Goal: Information Seeking & Learning: Check status

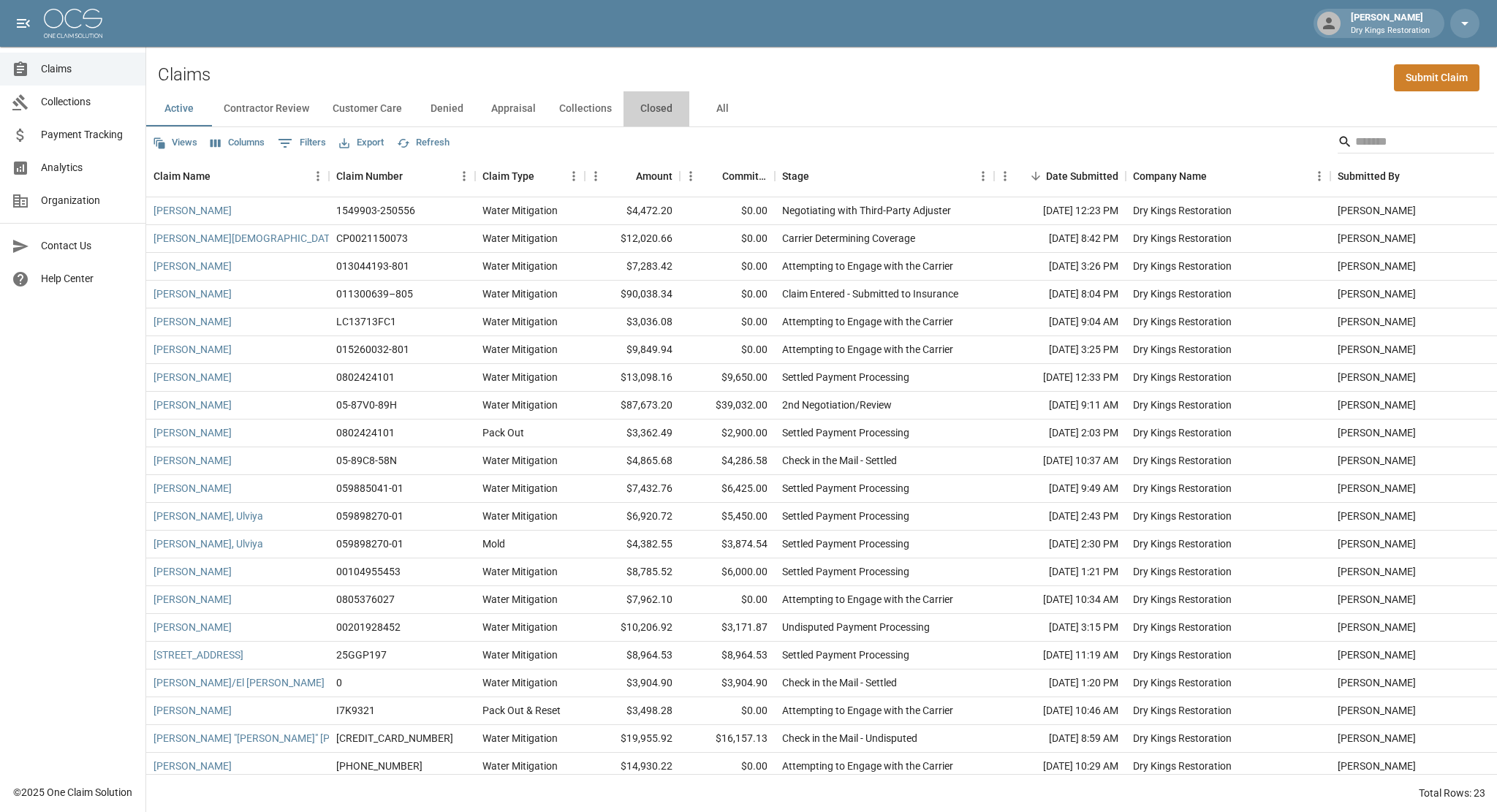
click at [639, 109] on button "Closed" at bounding box center [656, 108] width 65 height 35
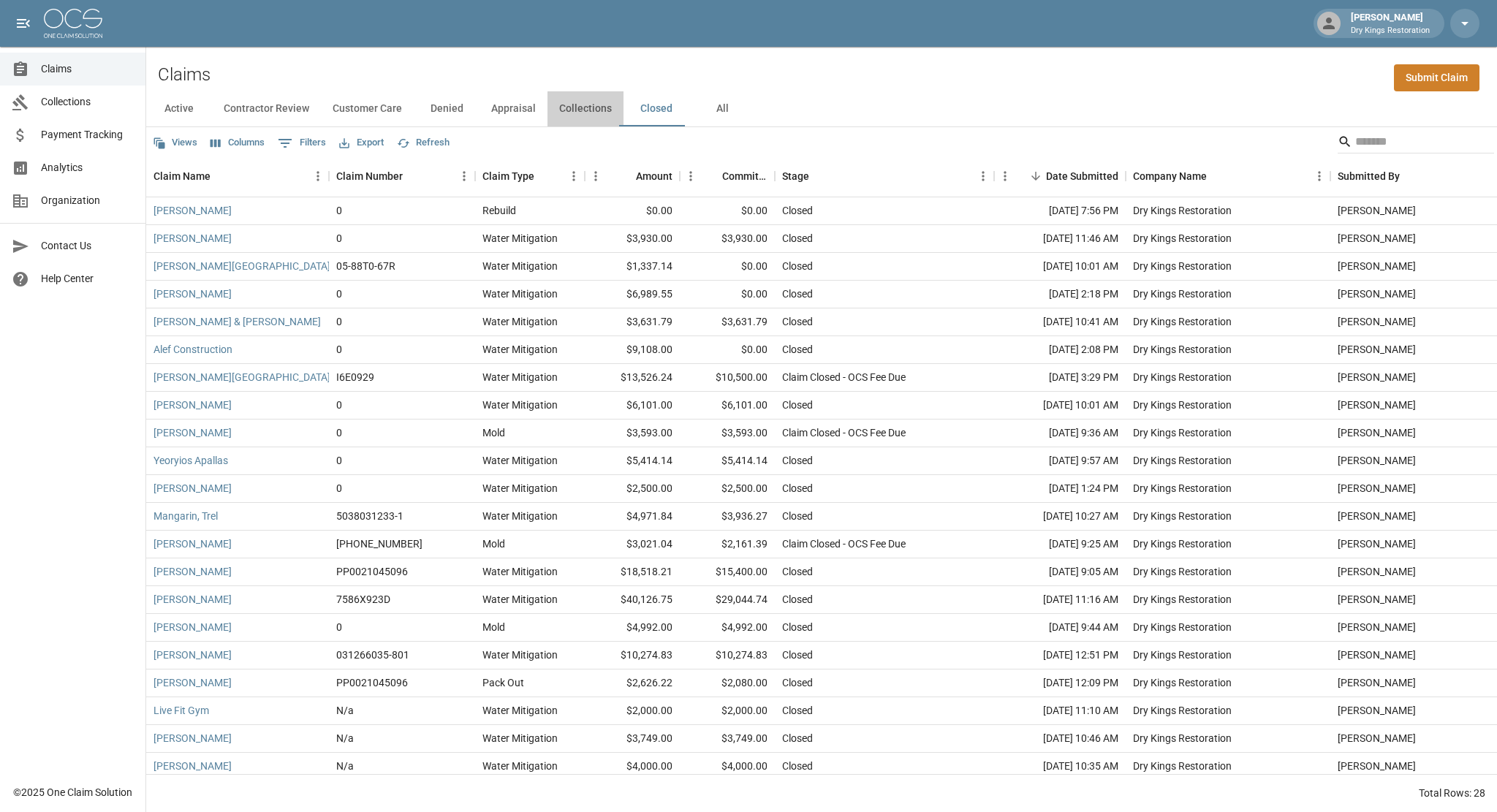
click at [596, 108] on button "Collections" at bounding box center [586, 108] width 76 height 35
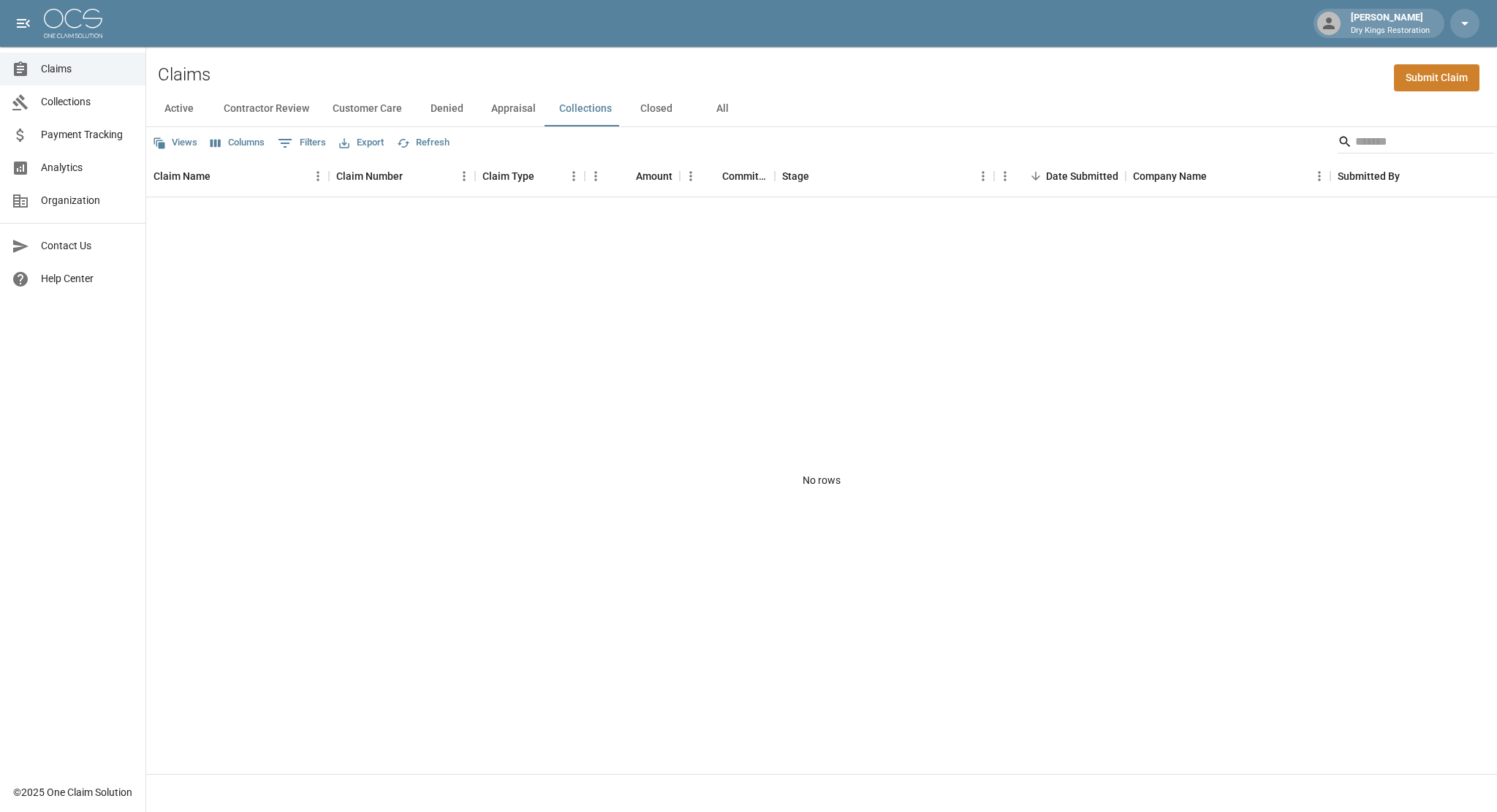
click at [642, 110] on button "Closed" at bounding box center [656, 108] width 65 height 35
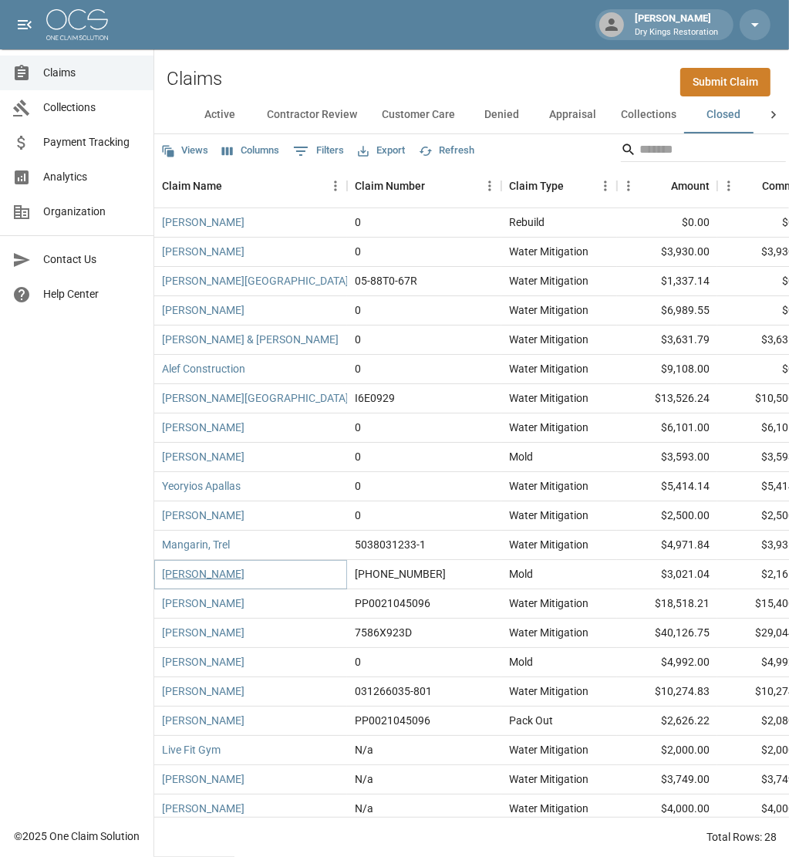
click at [203, 571] on link "[PERSON_NAME]" at bounding box center [203, 573] width 83 height 15
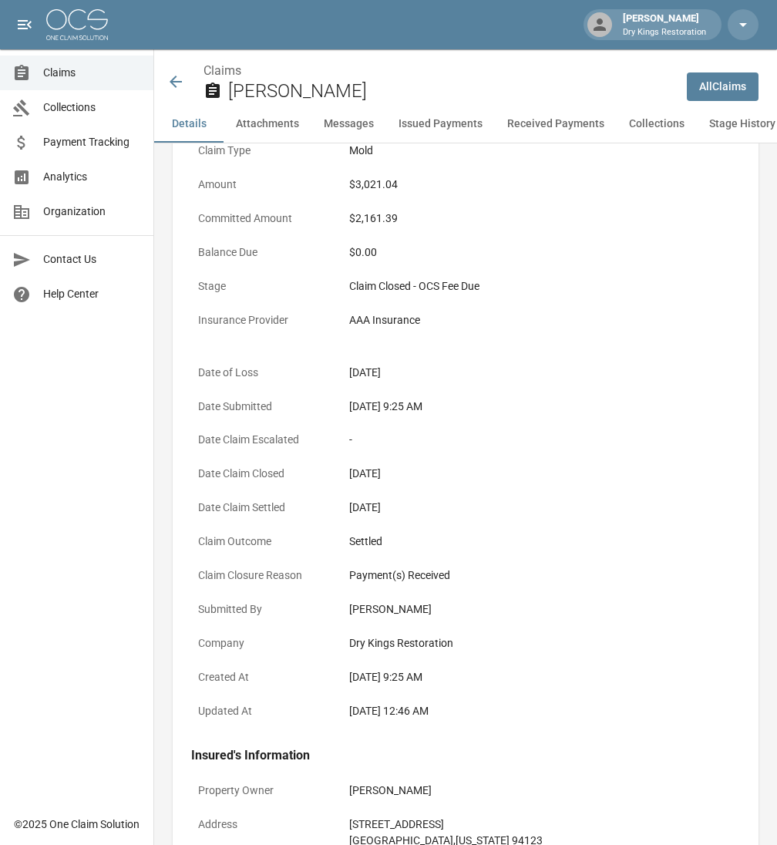
scroll to position [179, 0]
click at [184, 76] on icon at bounding box center [176, 81] width 19 height 19
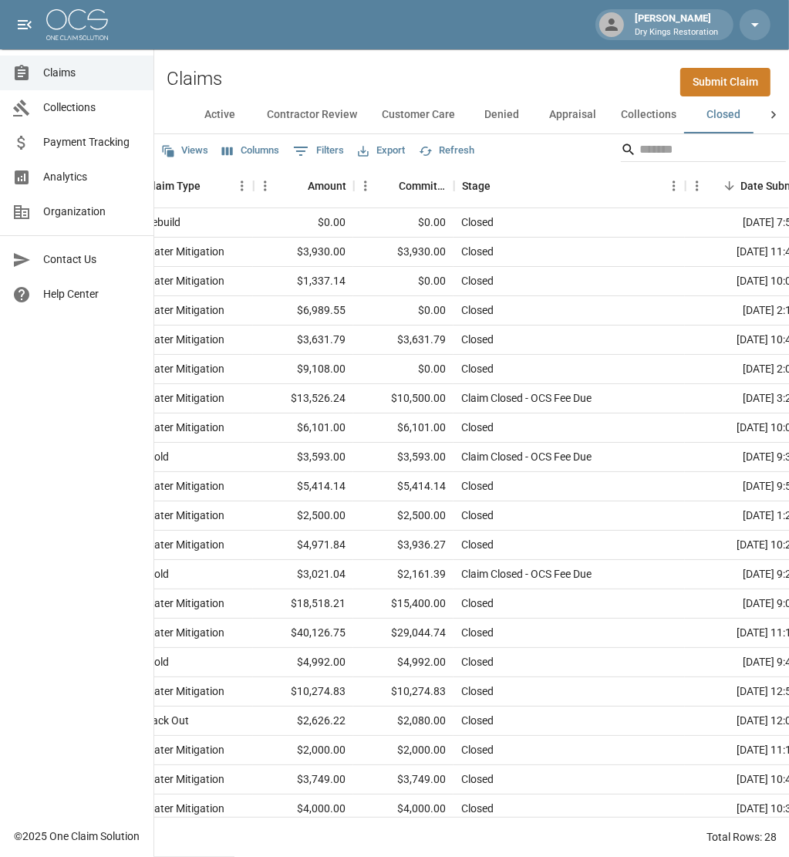
scroll to position [0, 362]
click at [771, 112] on icon at bounding box center [773, 114] width 15 height 15
click at [729, 116] on button "All" at bounding box center [727, 114] width 69 height 37
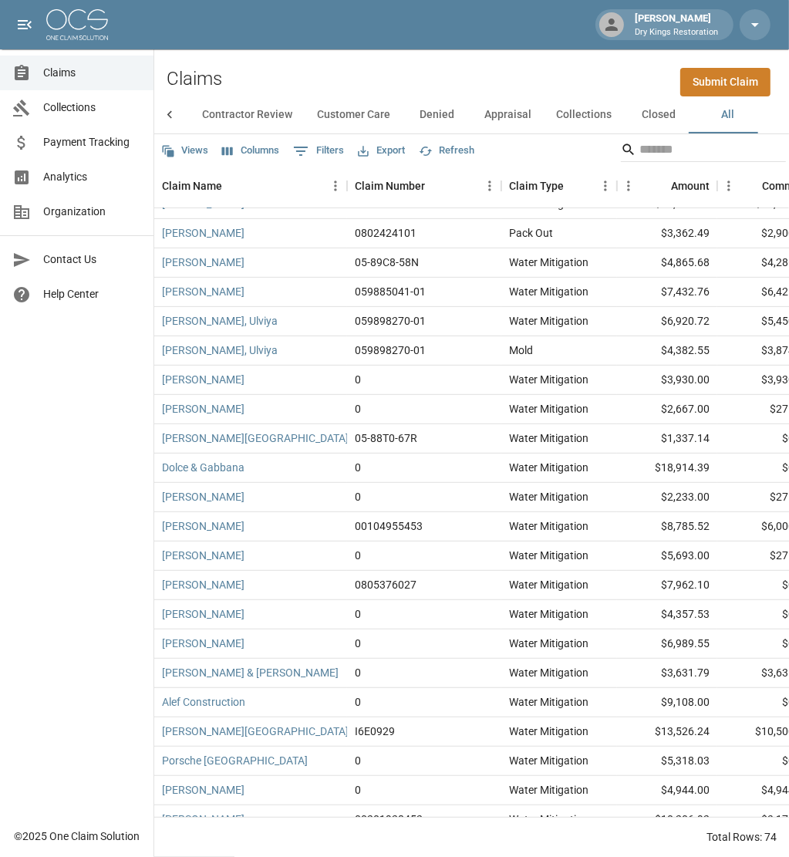
scroll to position [487, 0]
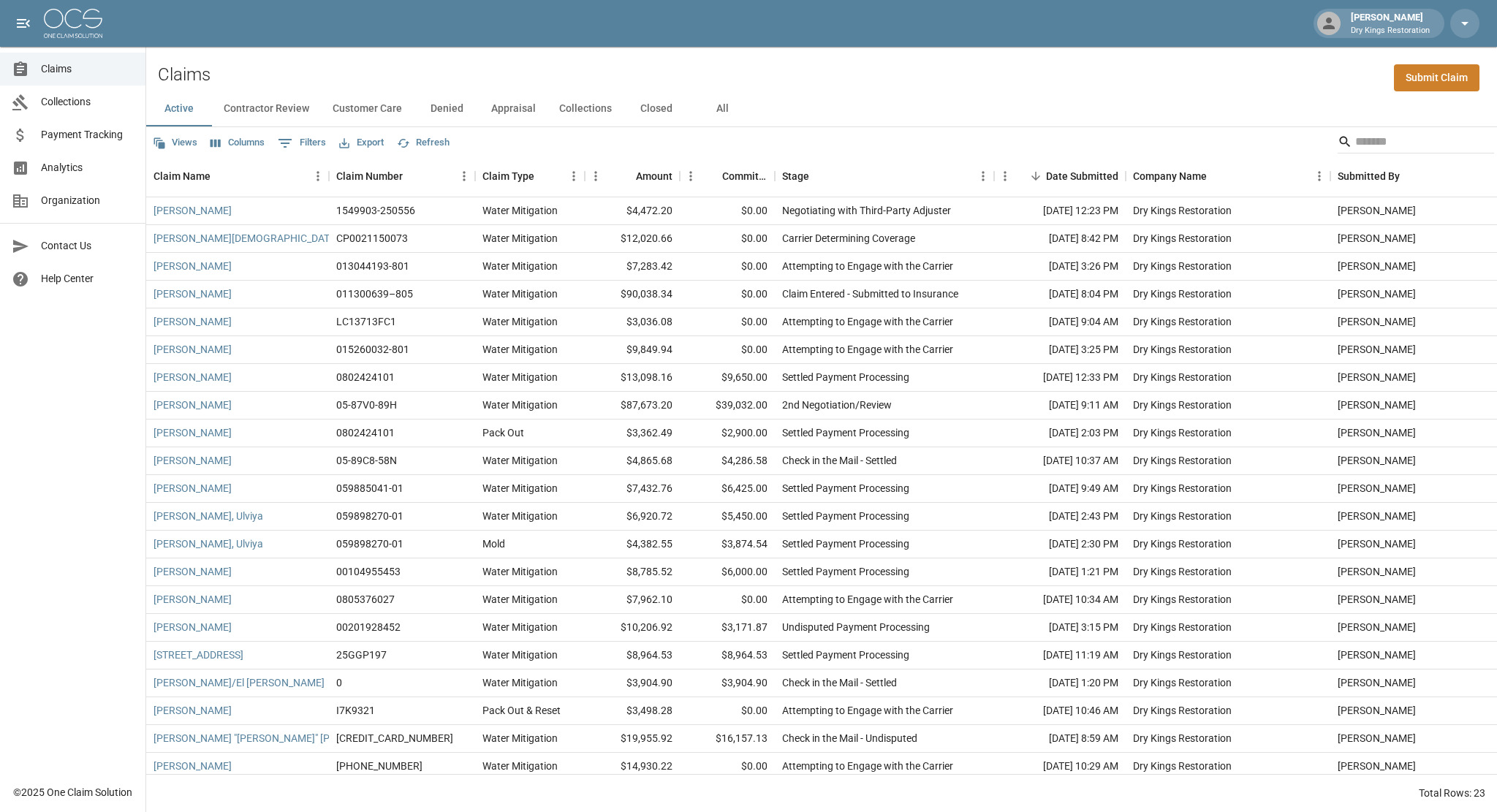
scroll to position [2, 0]
click at [717, 102] on button "All" at bounding box center [721, 108] width 65 height 35
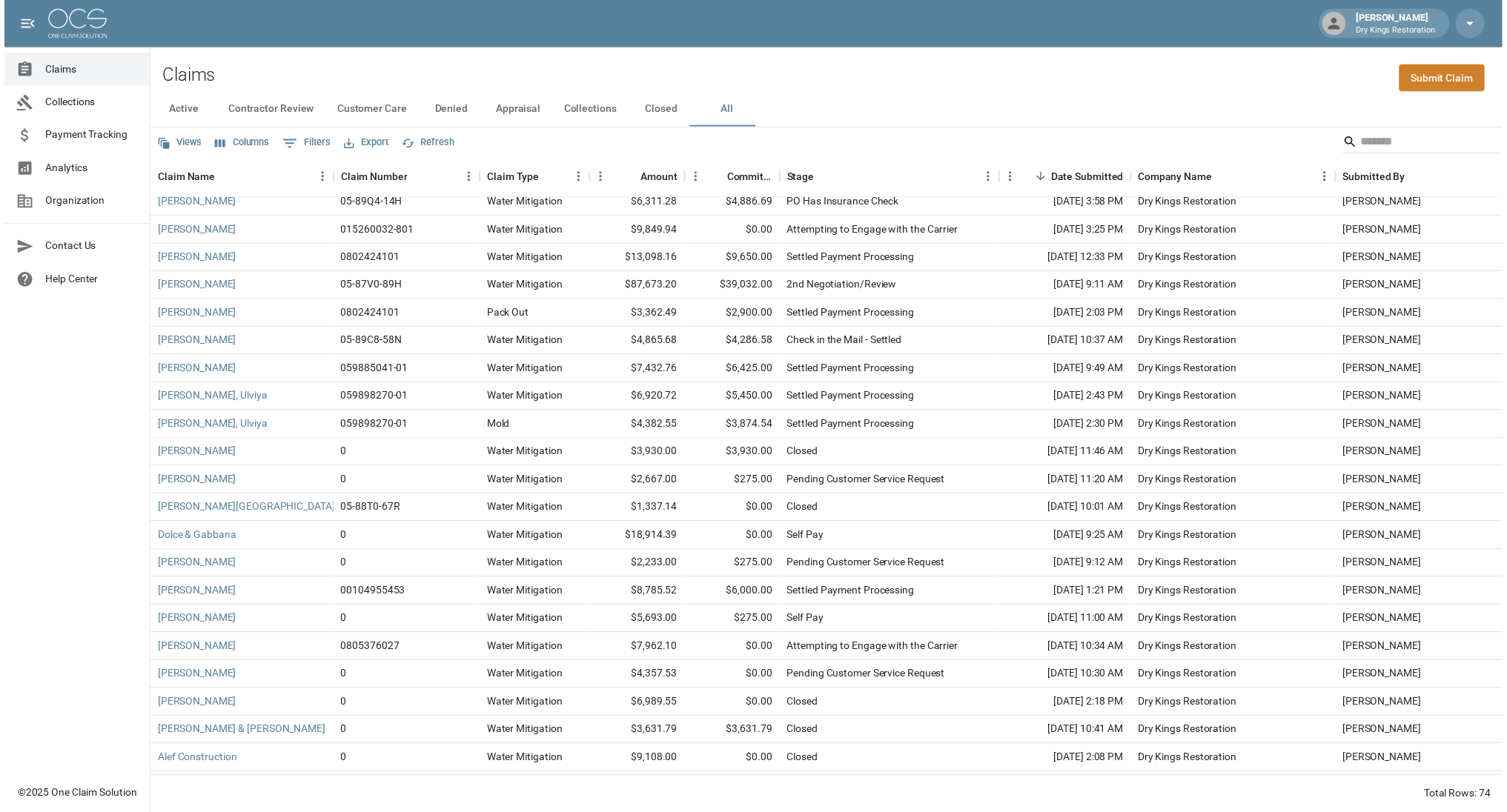
scroll to position [376, 0]
drag, startPoint x: 683, startPoint y: 514, endPoint x: 608, endPoint y: 515, distance: 75.0
click at [608, 515] on div "$1,337.14" at bounding box center [641, 514] width 96 height 28
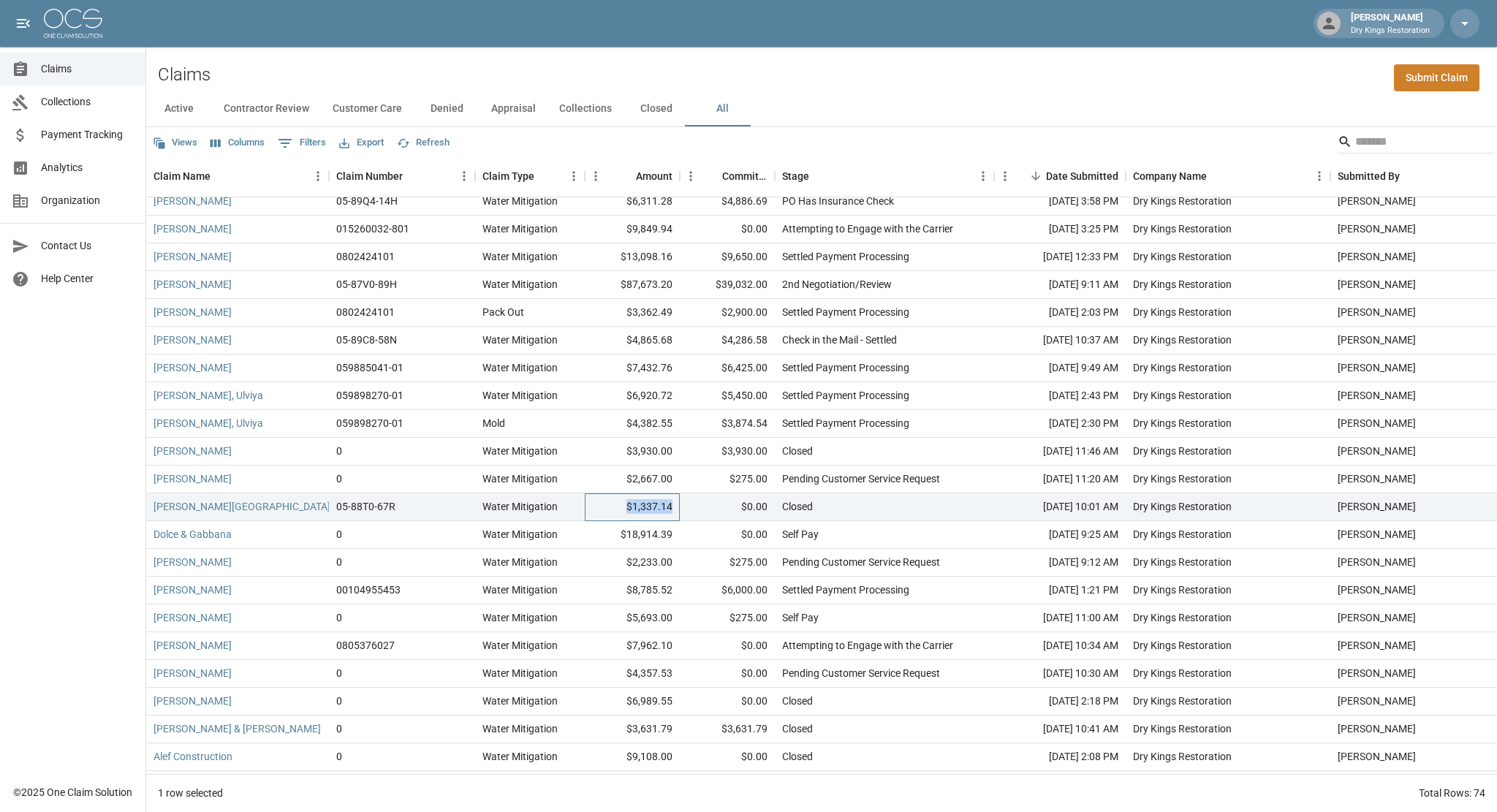
click at [600, 508] on div "$1,337.14" at bounding box center [632, 507] width 95 height 27
click at [216, 505] on link "[PERSON_NAME][GEOGRAPHIC_DATA]" at bounding box center [242, 506] width 177 height 14
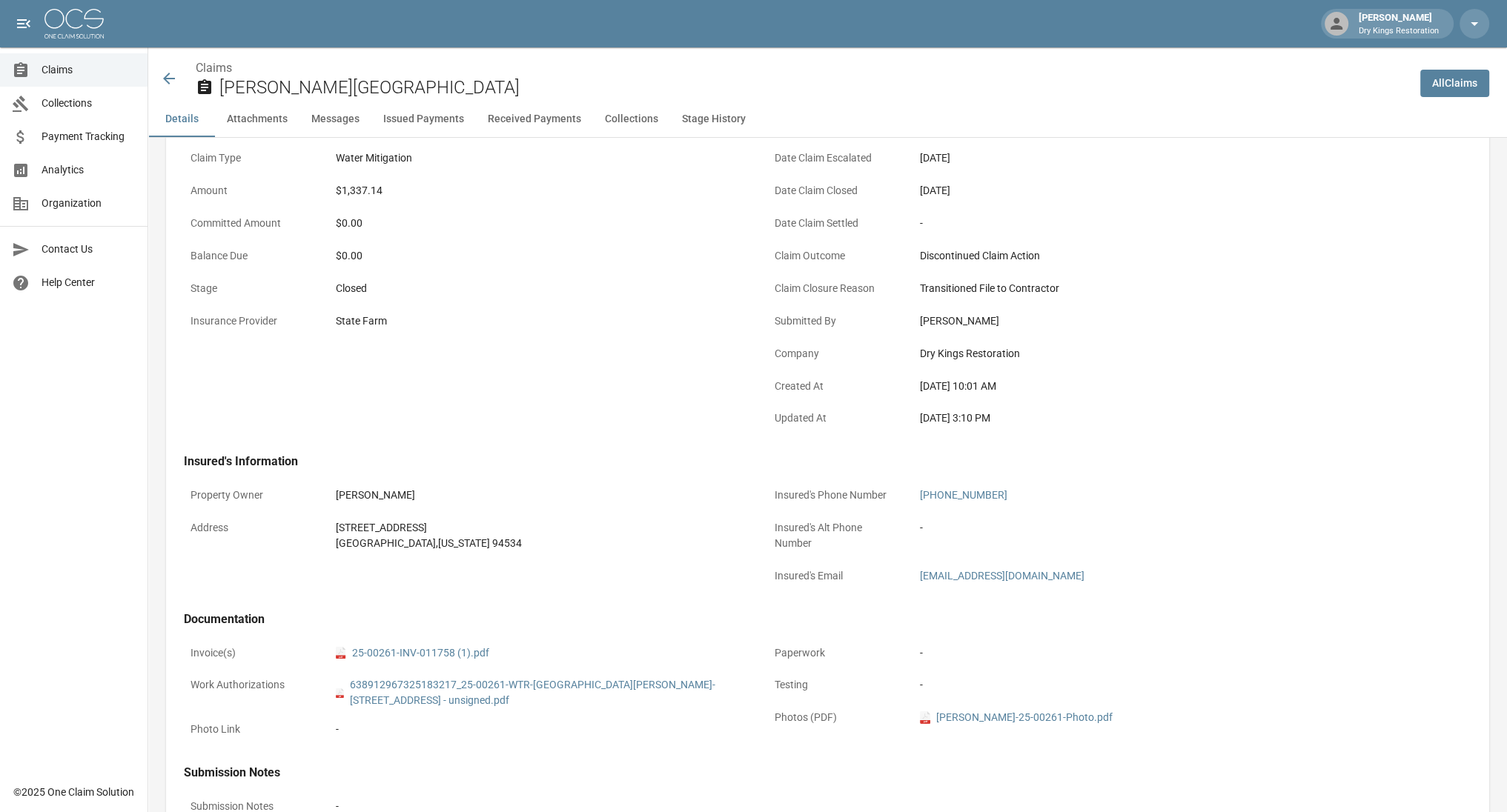
scroll to position [86, 0]
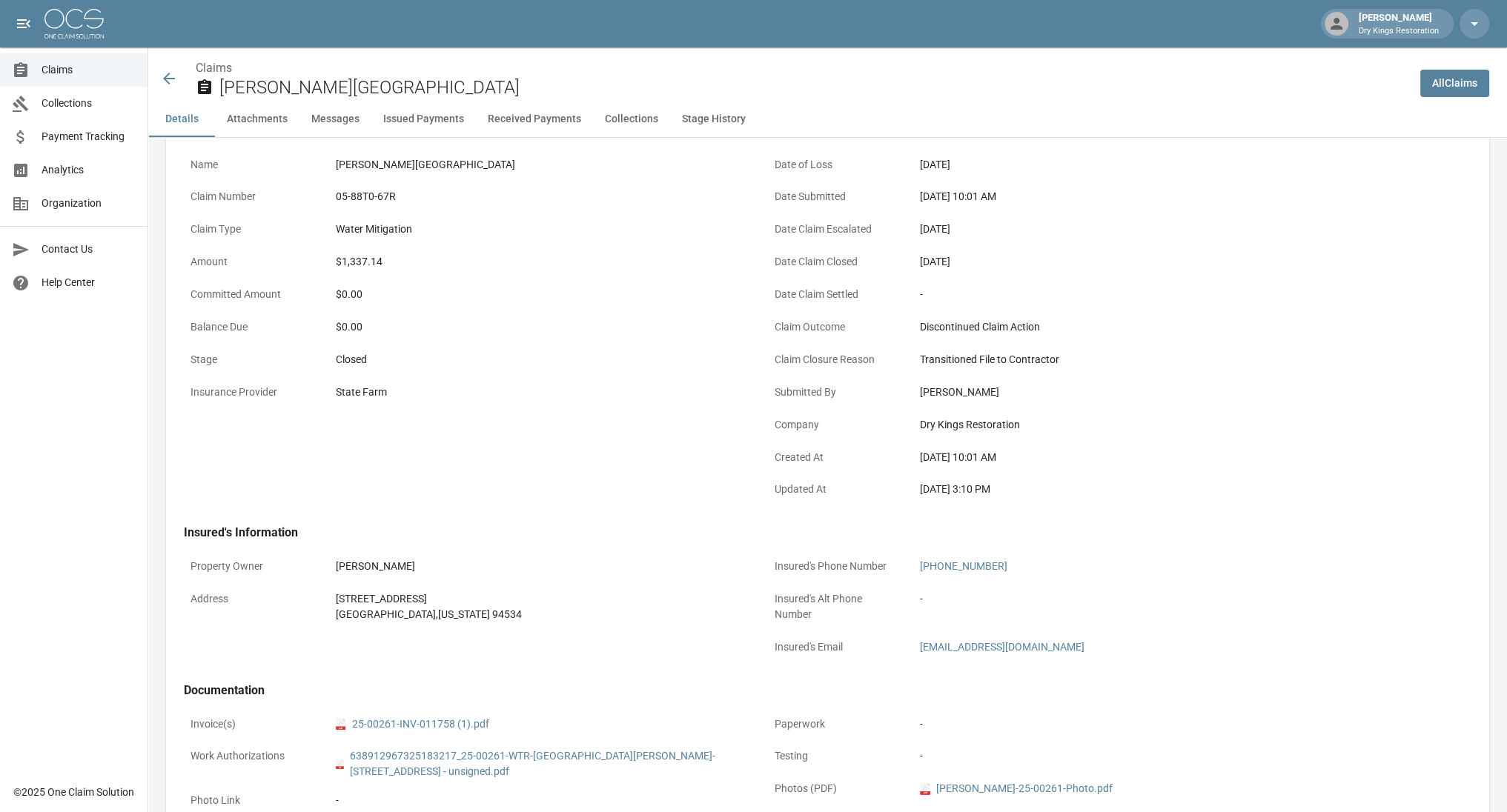
click at [169, 77] on icon at bounding box center [169, 78] width 18 height 18
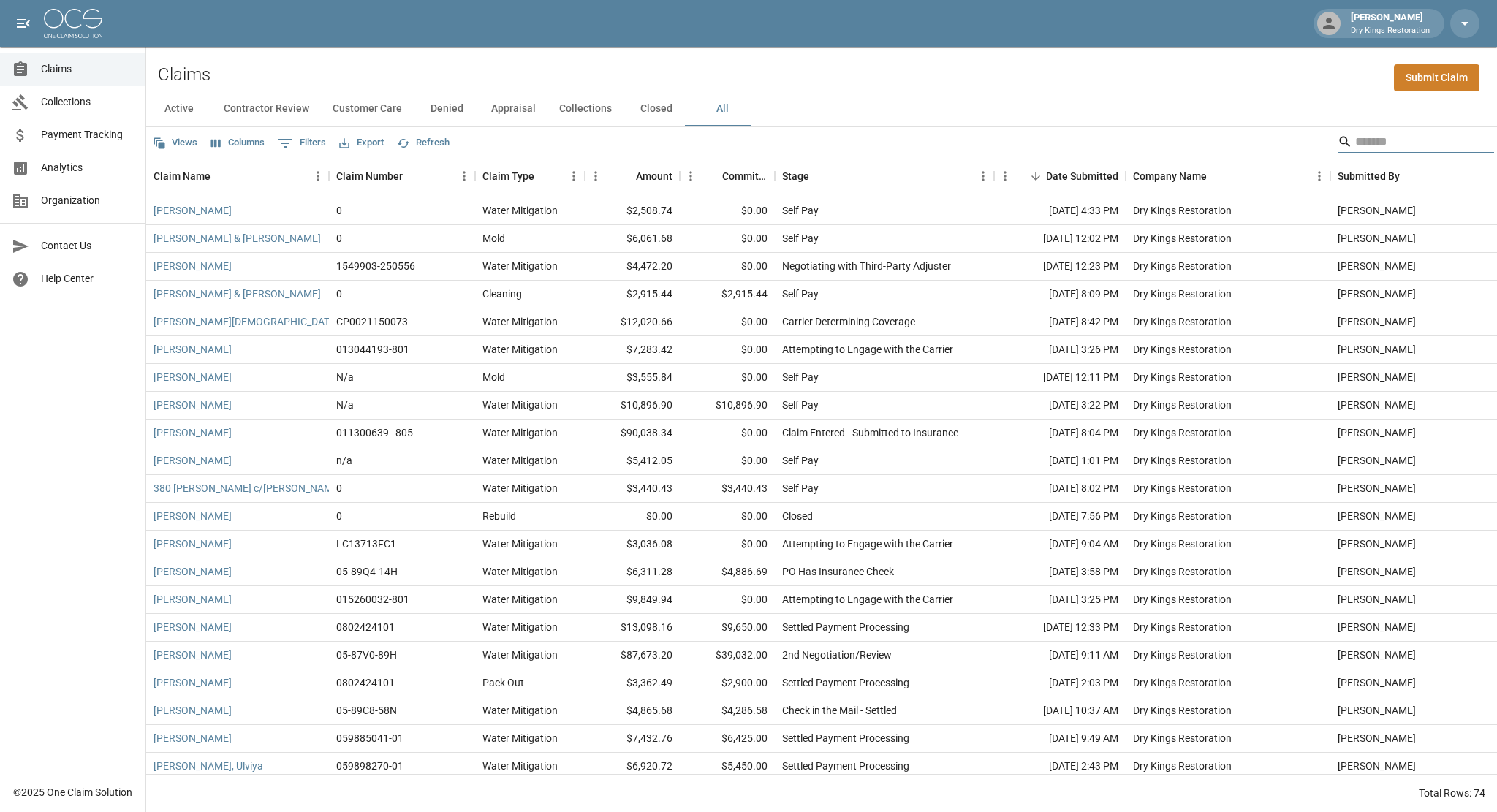
click at [1402, 138] on input "Search" at bounding box center [1413, 141] width 117 height 24
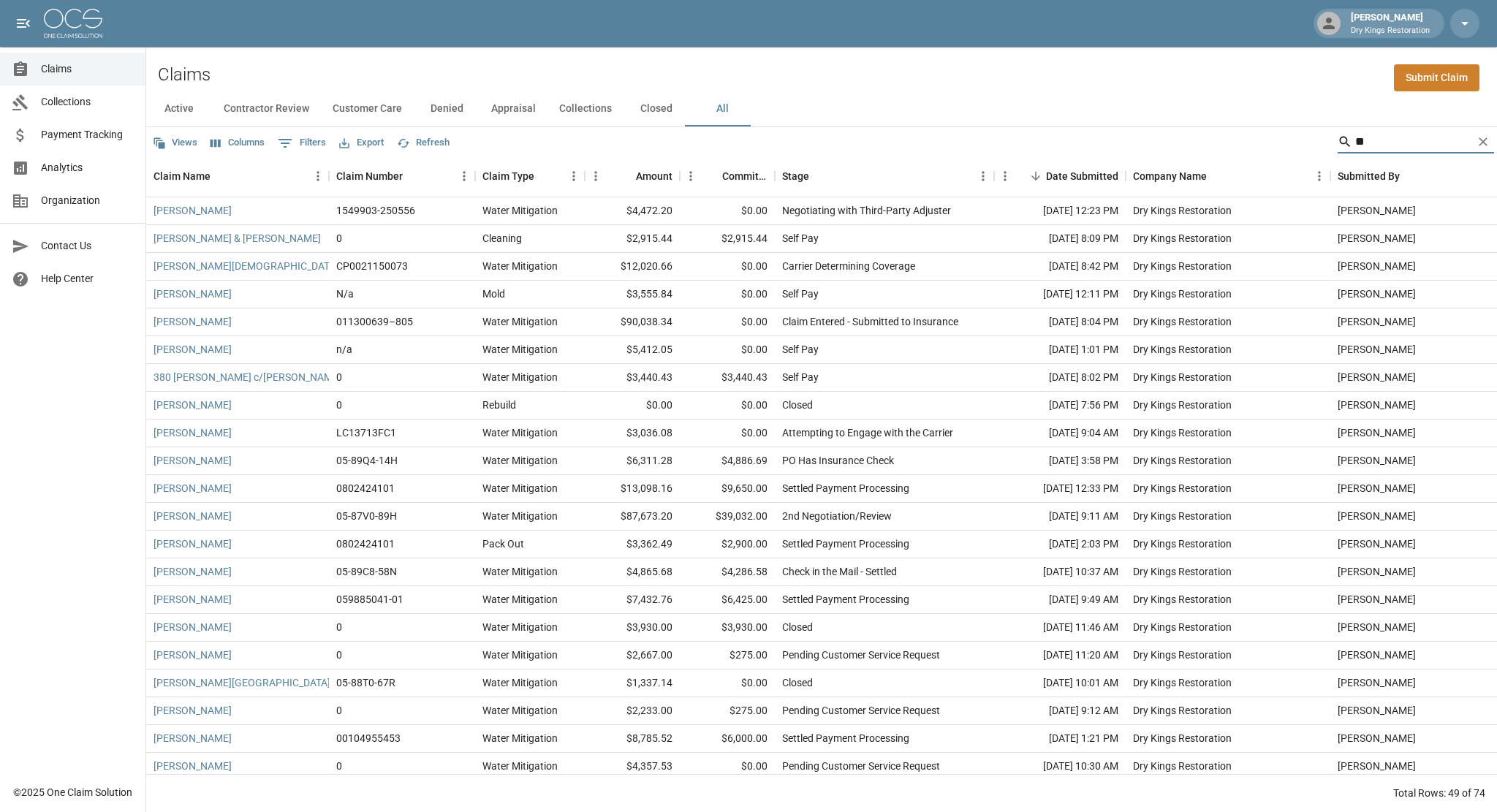
type input "*"
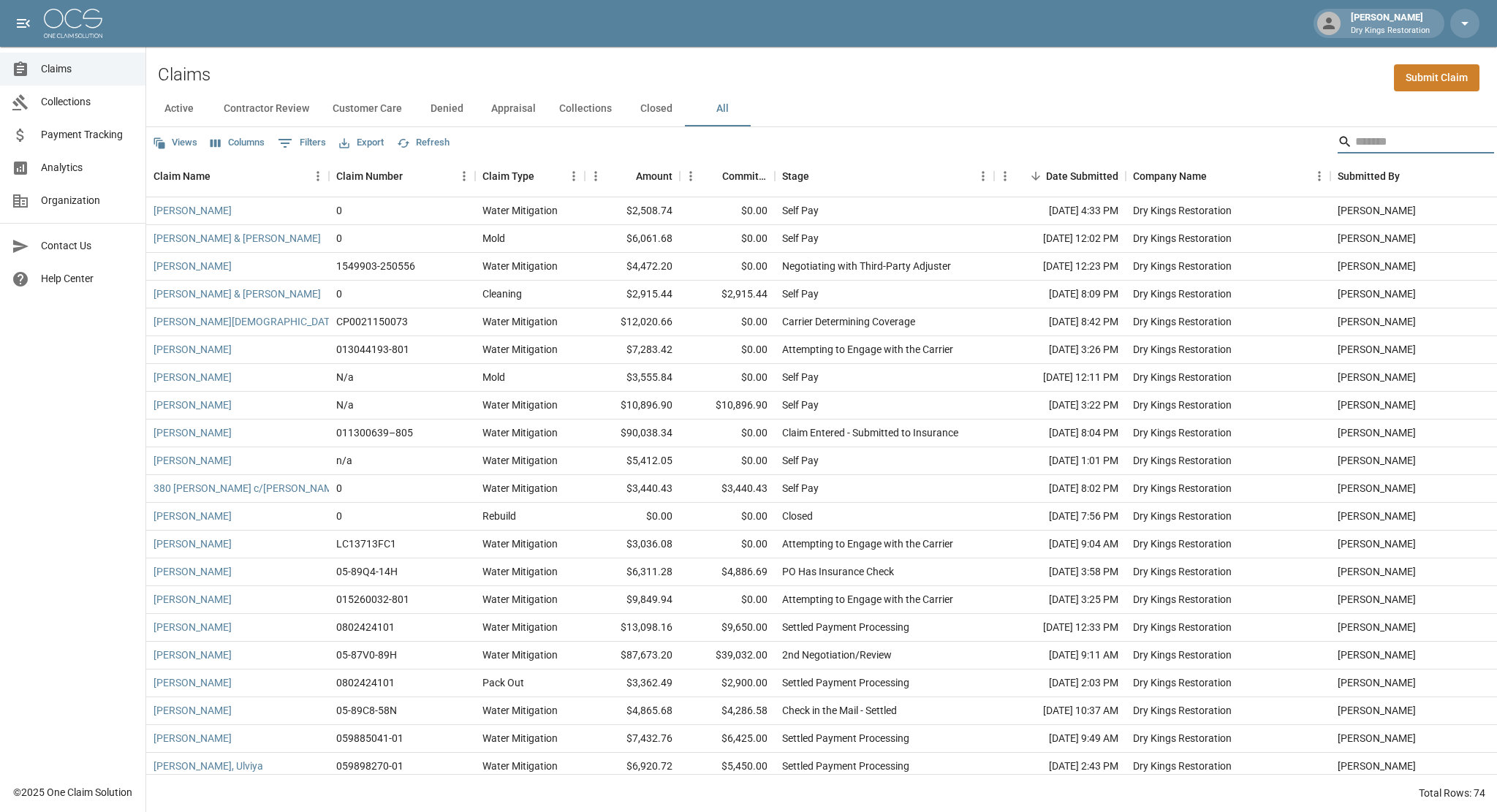
click at [292, 145] on icon "Show filters" at bounding box center [285, 143] width 18 height 18
select select "****"
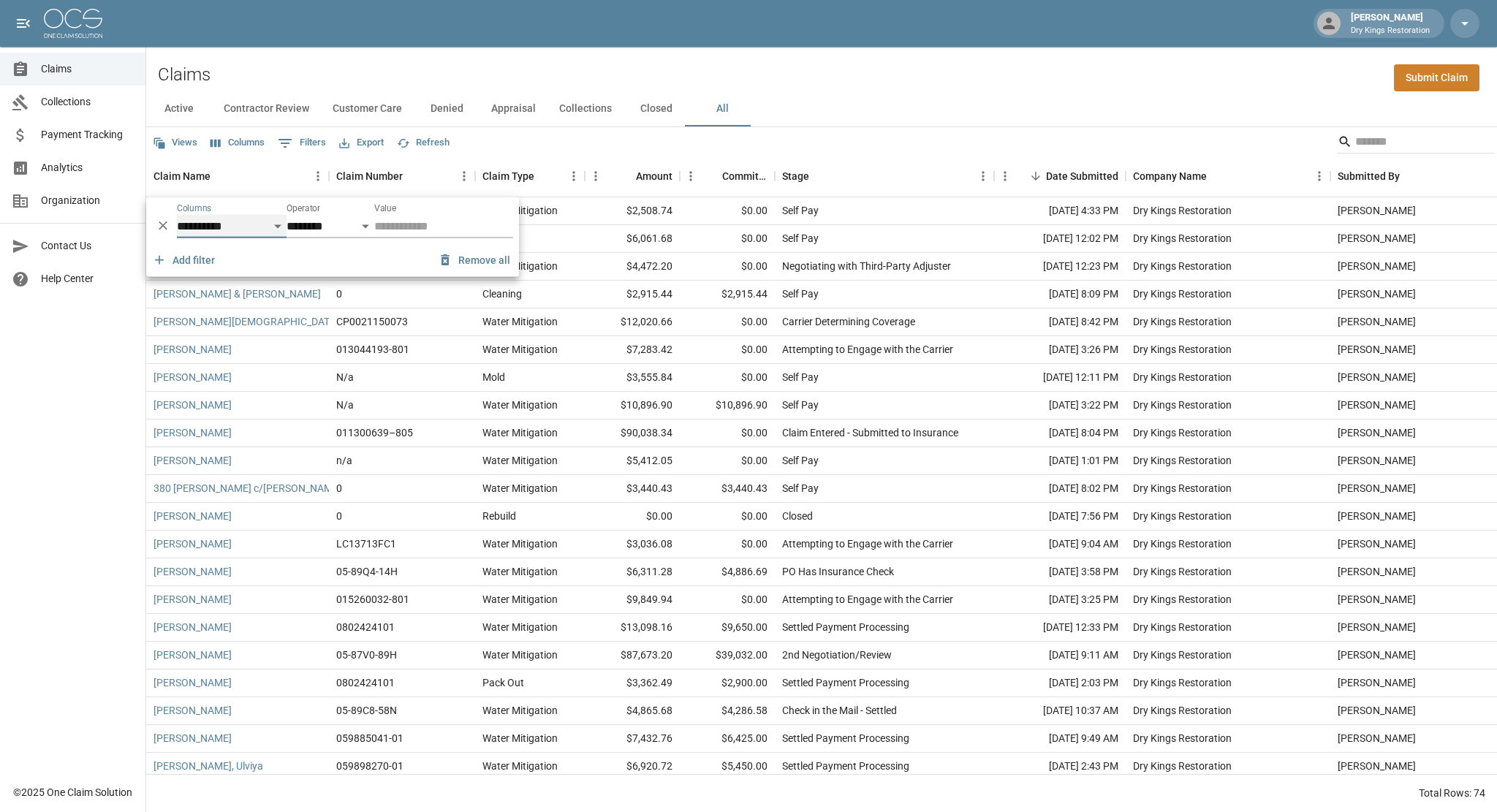
click at [272, 226] on select "**********" at bounding box center [232, 226] width 110 height 24
click at [468, 264] on button "Remove all" at bounding box center [476, 261] width 81 height 27
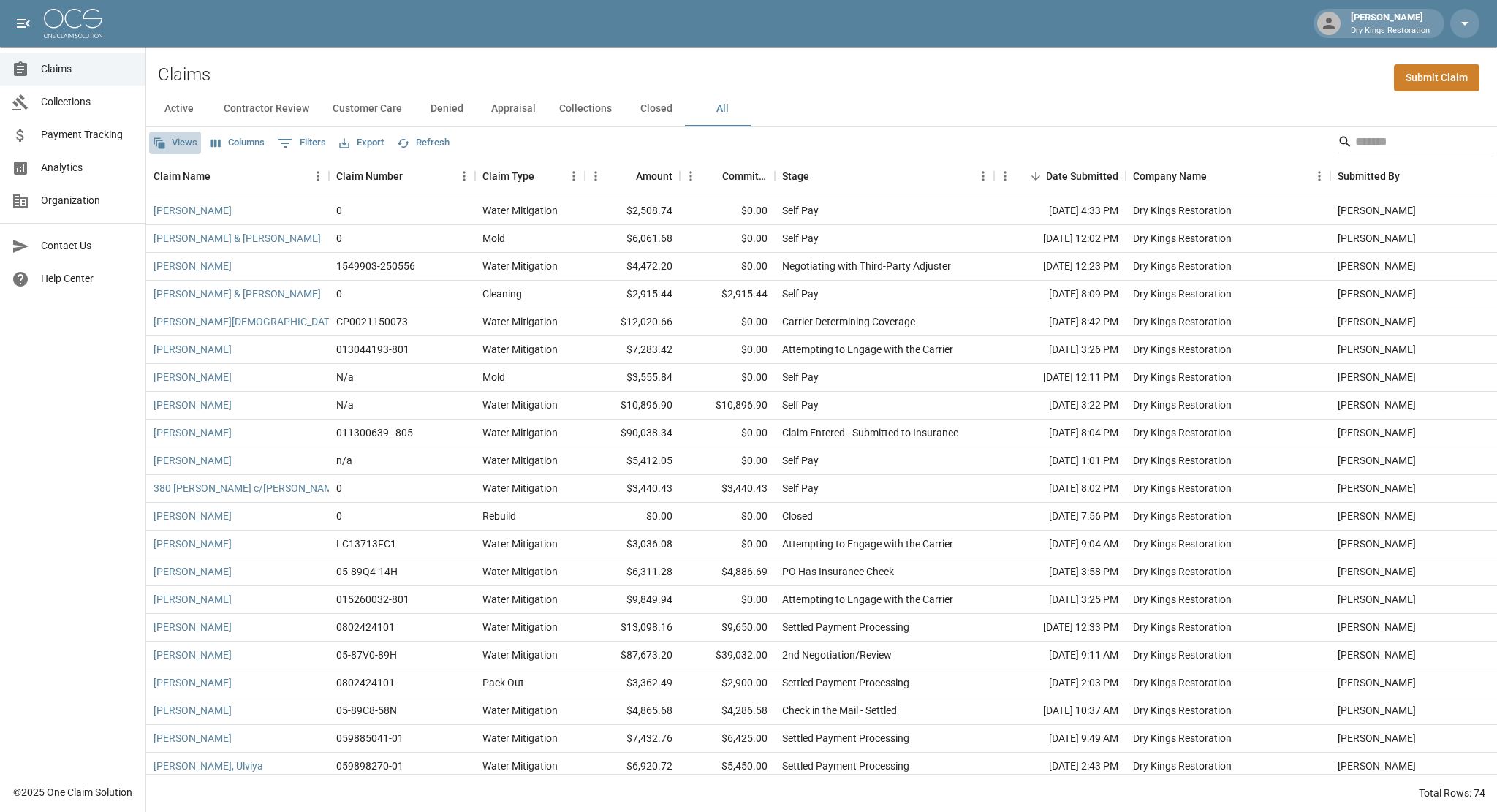
click at [161, 139] on icon "button" at bounding box center [159, 143] width 13 height 13
click at [228, 147] on div at bounding box center [748, 406] width 1497 height 812
click at [231, 141] on button "Columns" at bounding box center [237, 143] width 62 height 23
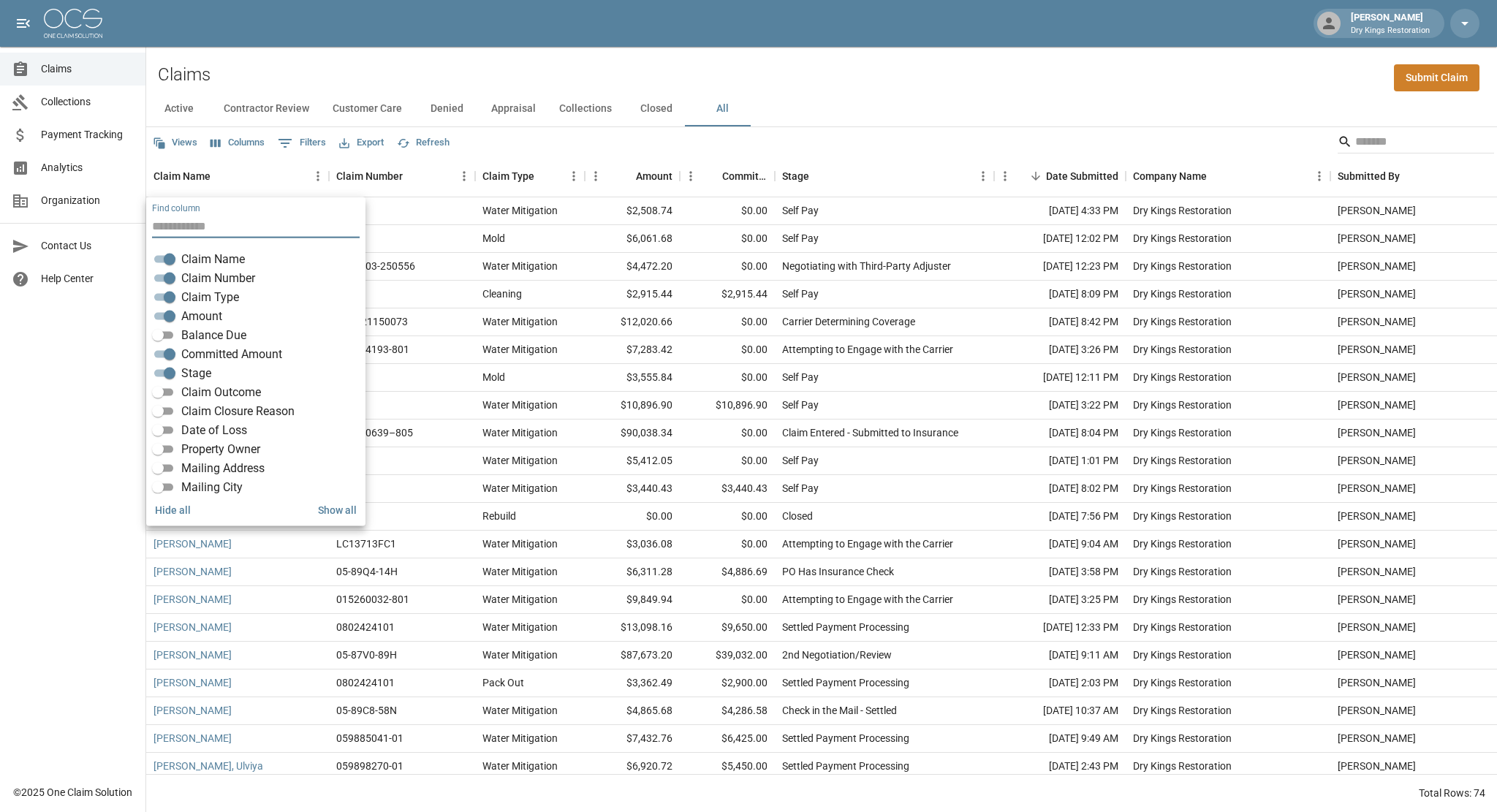
click at [532, 149] on div "Views Columns 0 Filters Export Refresh" at bounding box center [821, 141] width 1350 height 29
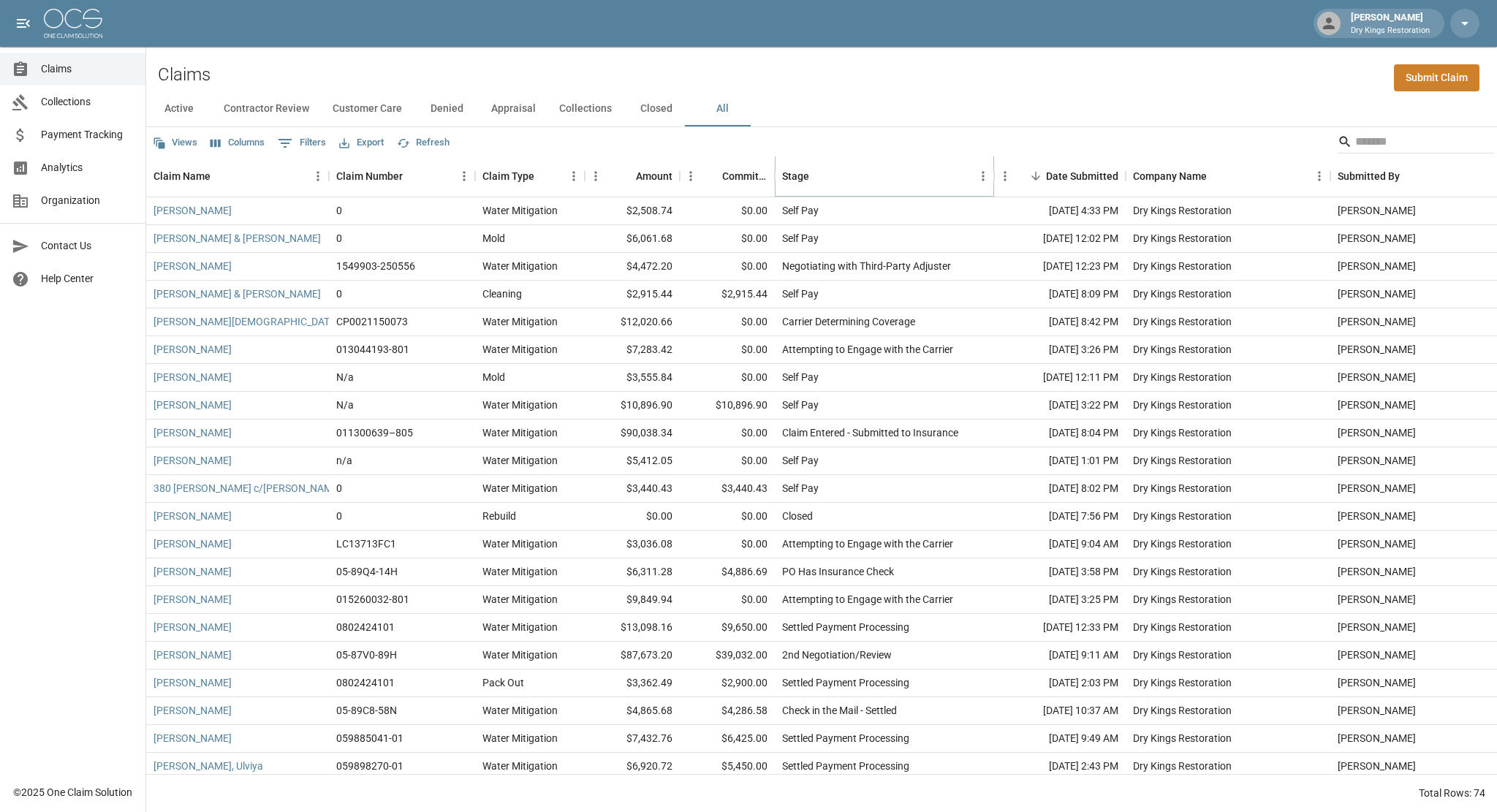
click at [813, 174] on icon "Sort" at bounding box center [820, 176] width 13 height 13
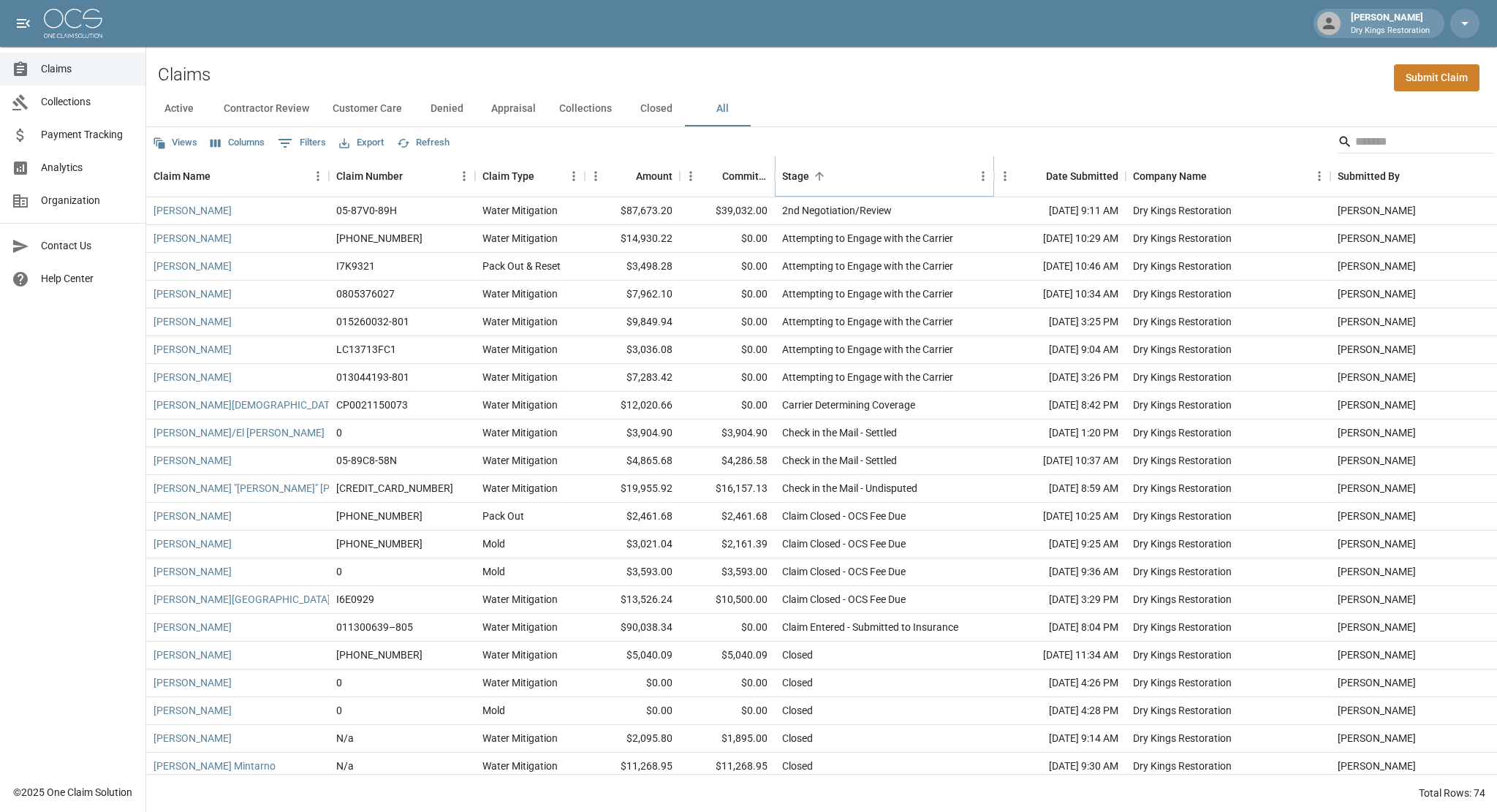
click at [813, 176] on icon "Sort" at bounding box center [820, 176] width 13 height 13
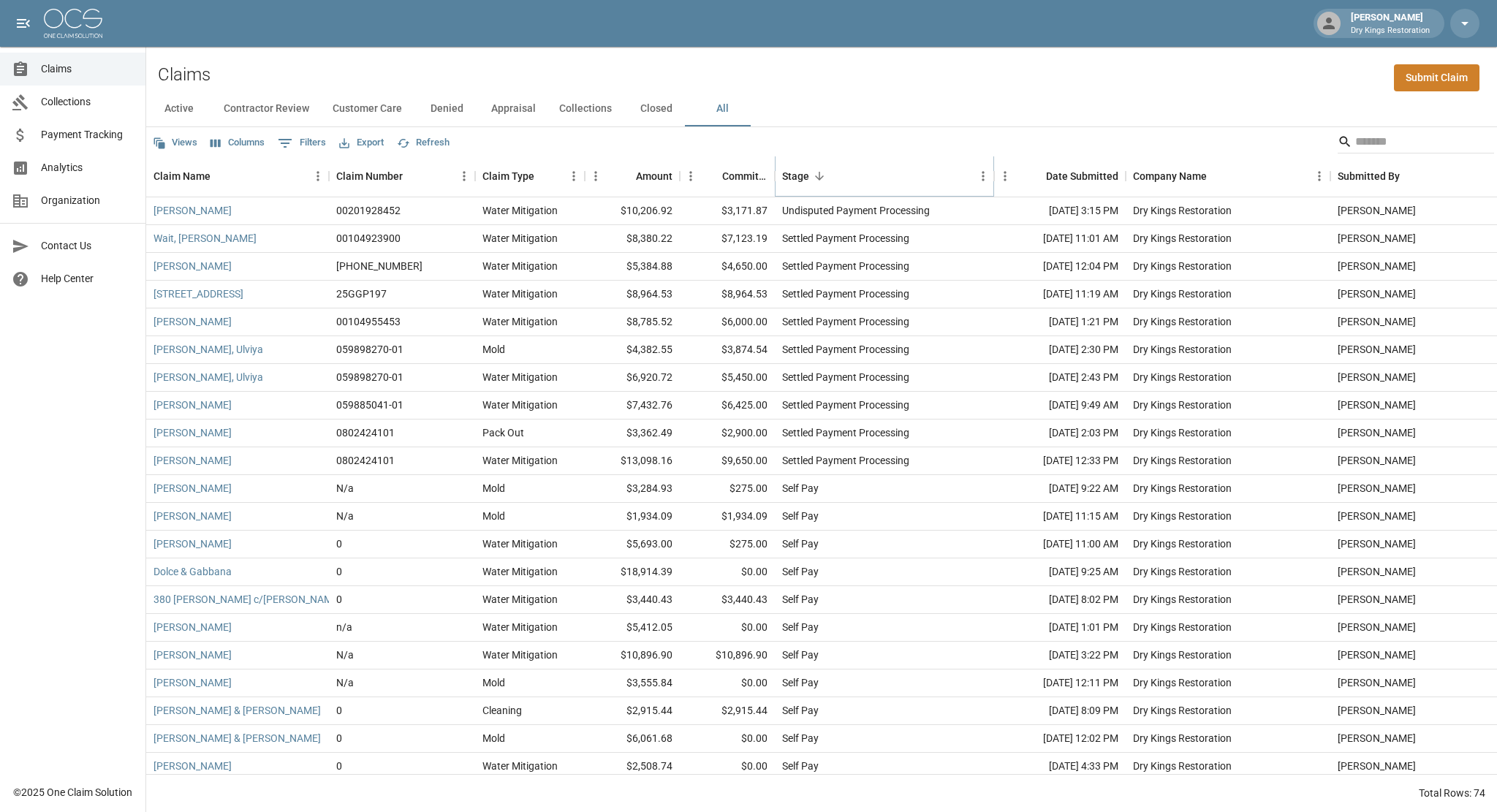
click at [977, 174] on icon "Menu" at bounding box center [983, 175] width 14 height 14
click at [857, 337] on span "Filter" at bounding box center [916, 336] width 132 height 18
select select "**********"
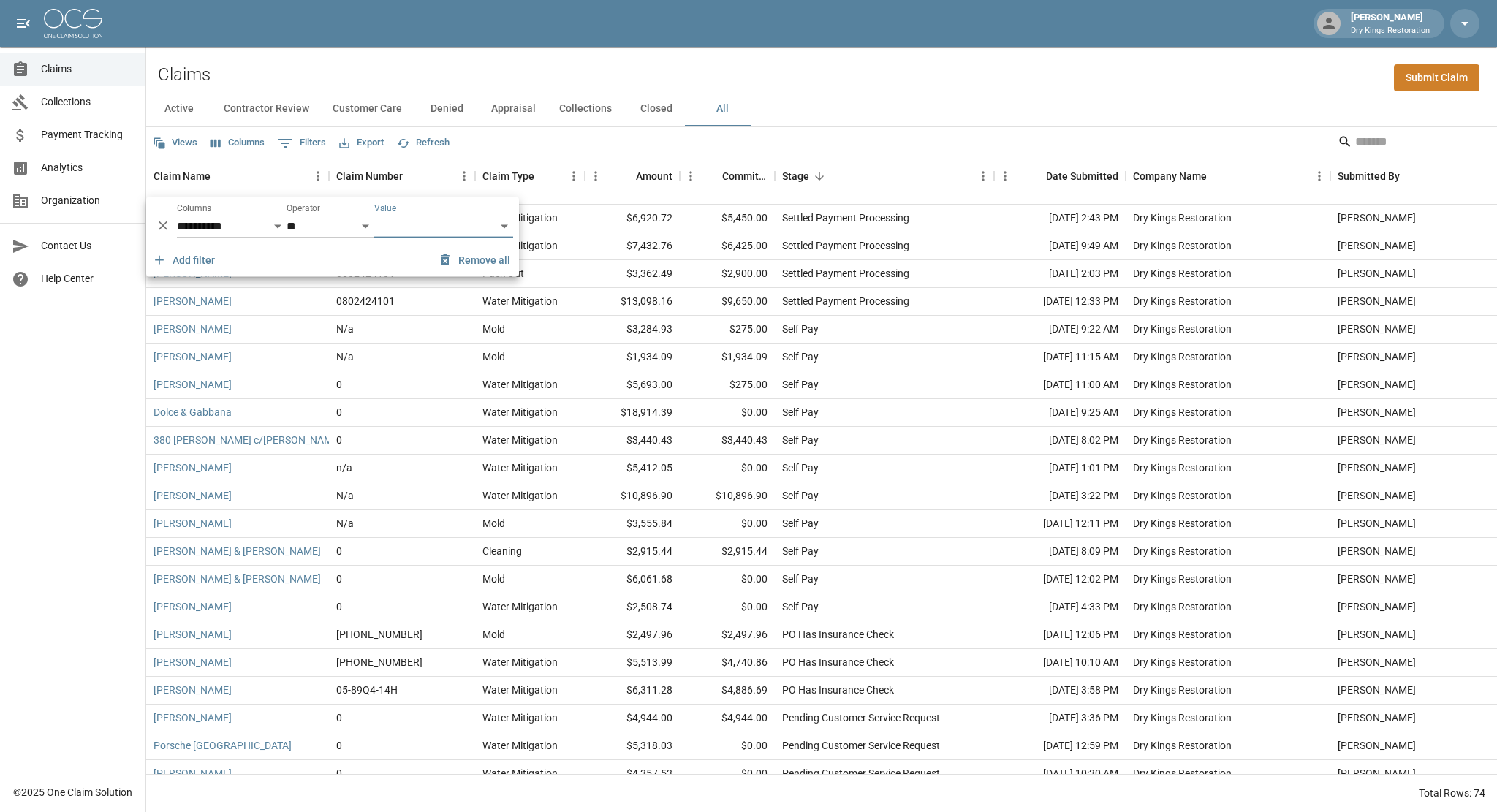
scroll to position [156, 0]
click at [484, 263] on button "Remove all" at bounding box center [476, 261] width 81 height 27
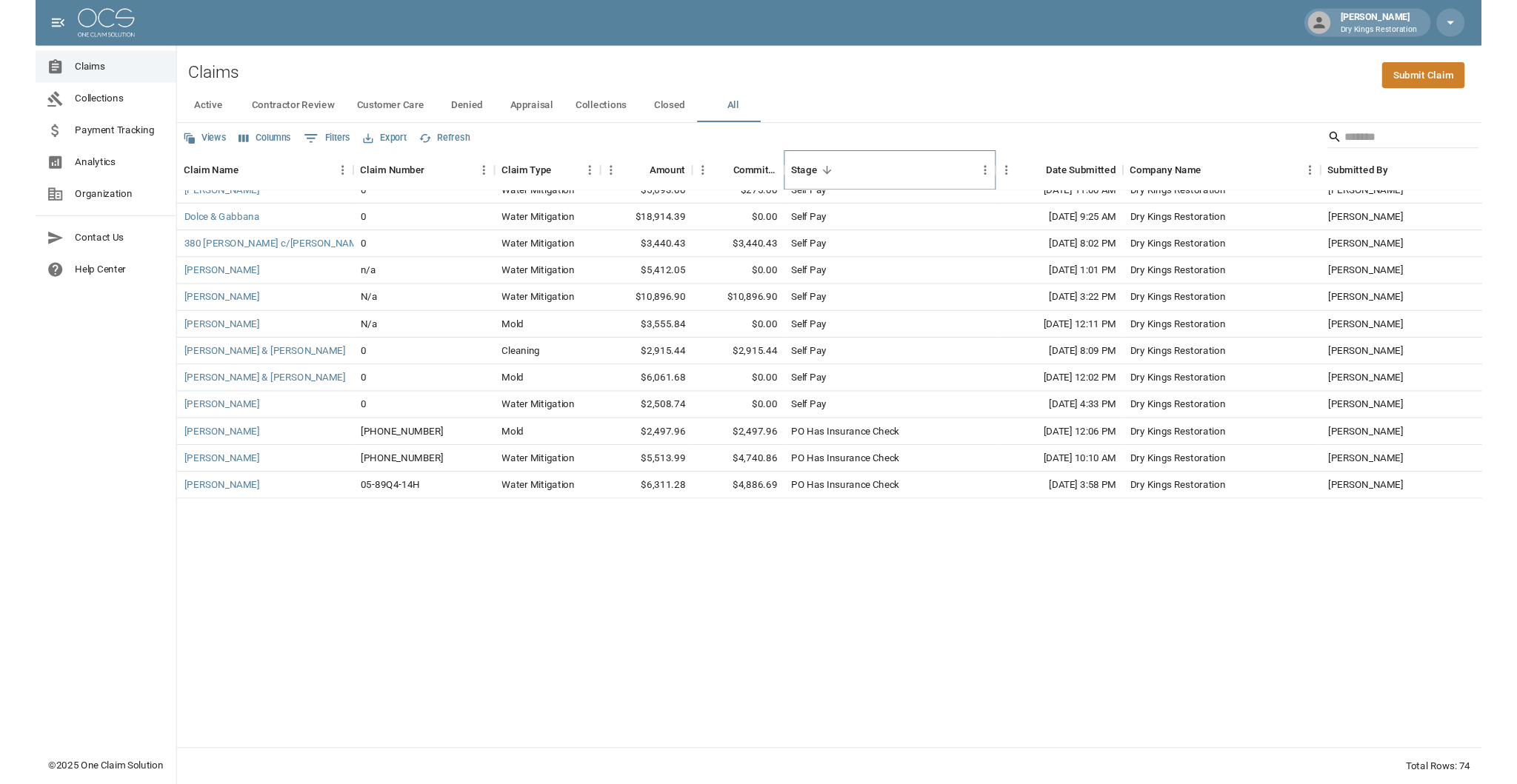
scroll to position [0, 0]
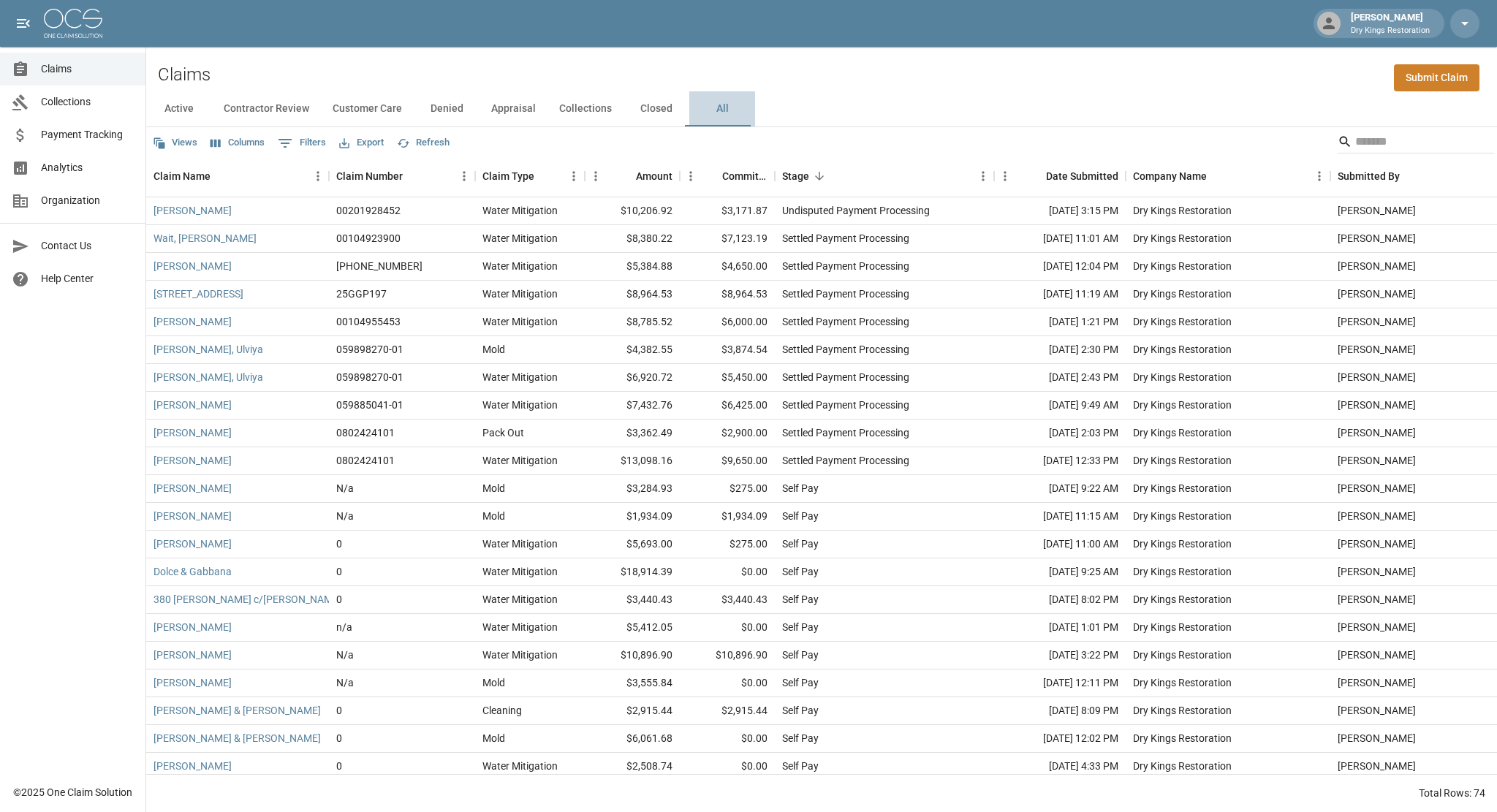
click at [705, 105] on button "All" at bounding box center [721, 108] width 65 height 35
click at [1371, 139] on input "Search" at bounding box center [1413, 141] width 117 height 24
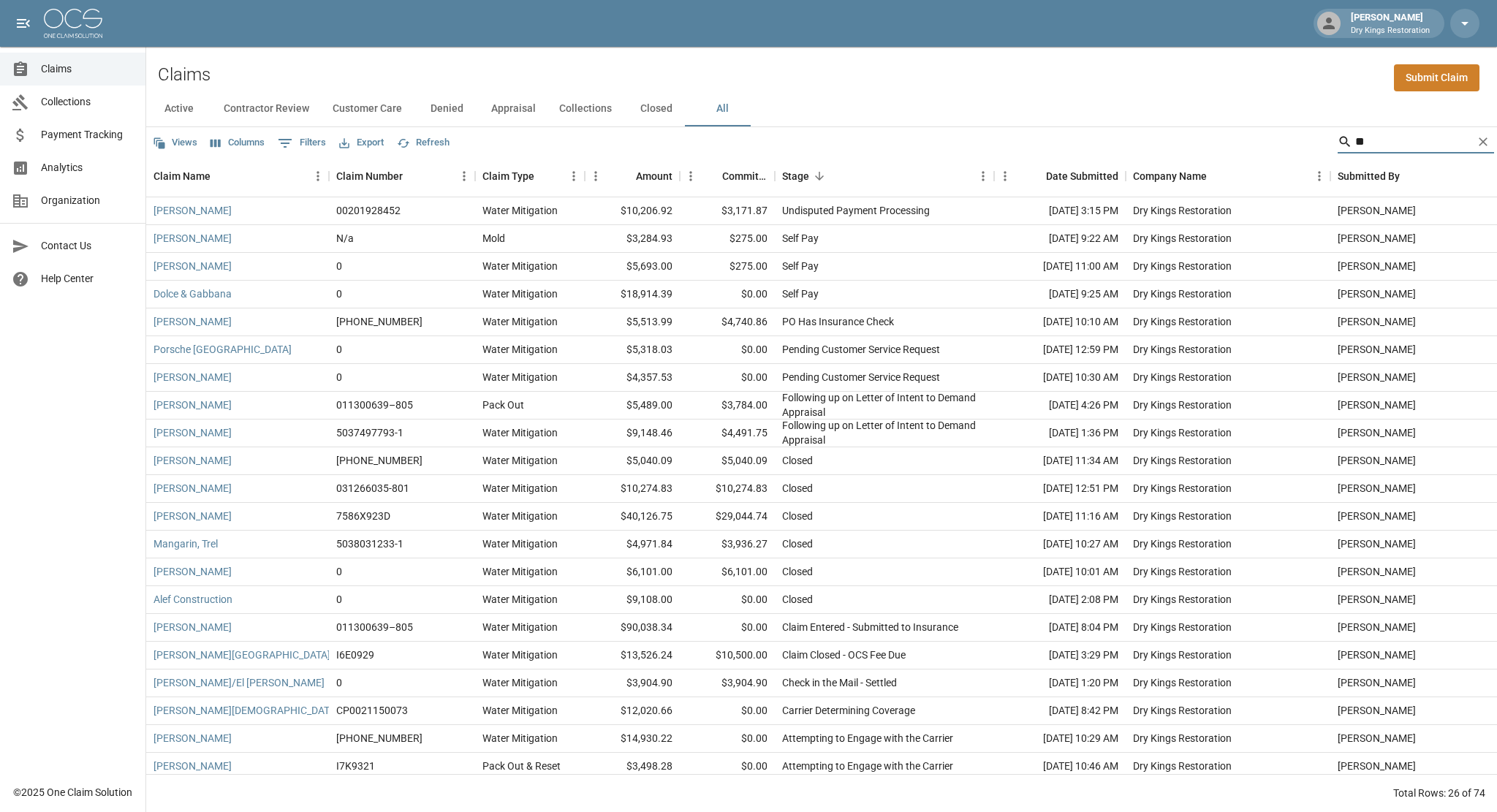
type input "*"
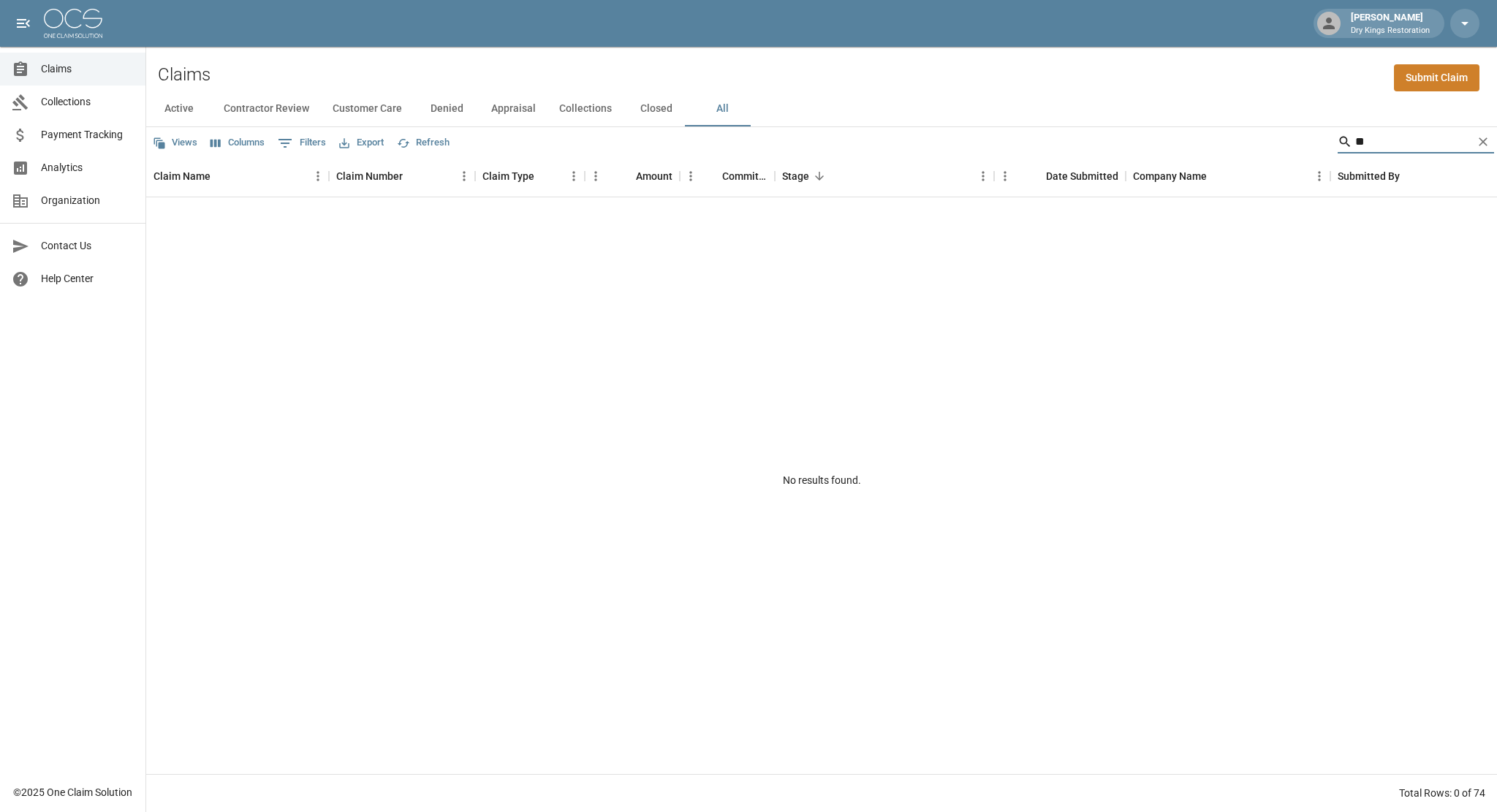
type input "*"
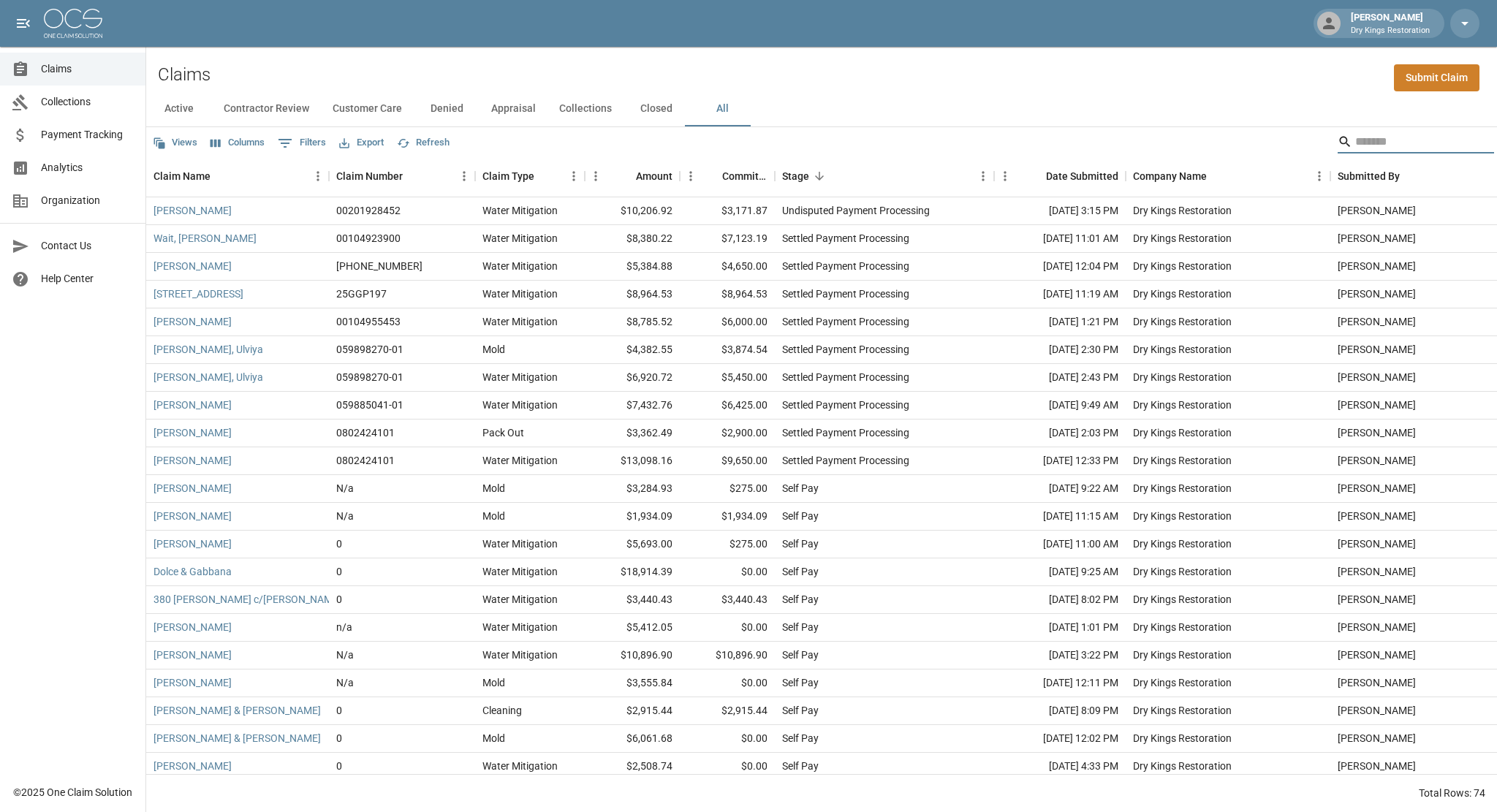
click at [1355, 139] on input "Search" at bounding box center [1413, 141] width 117 height 24
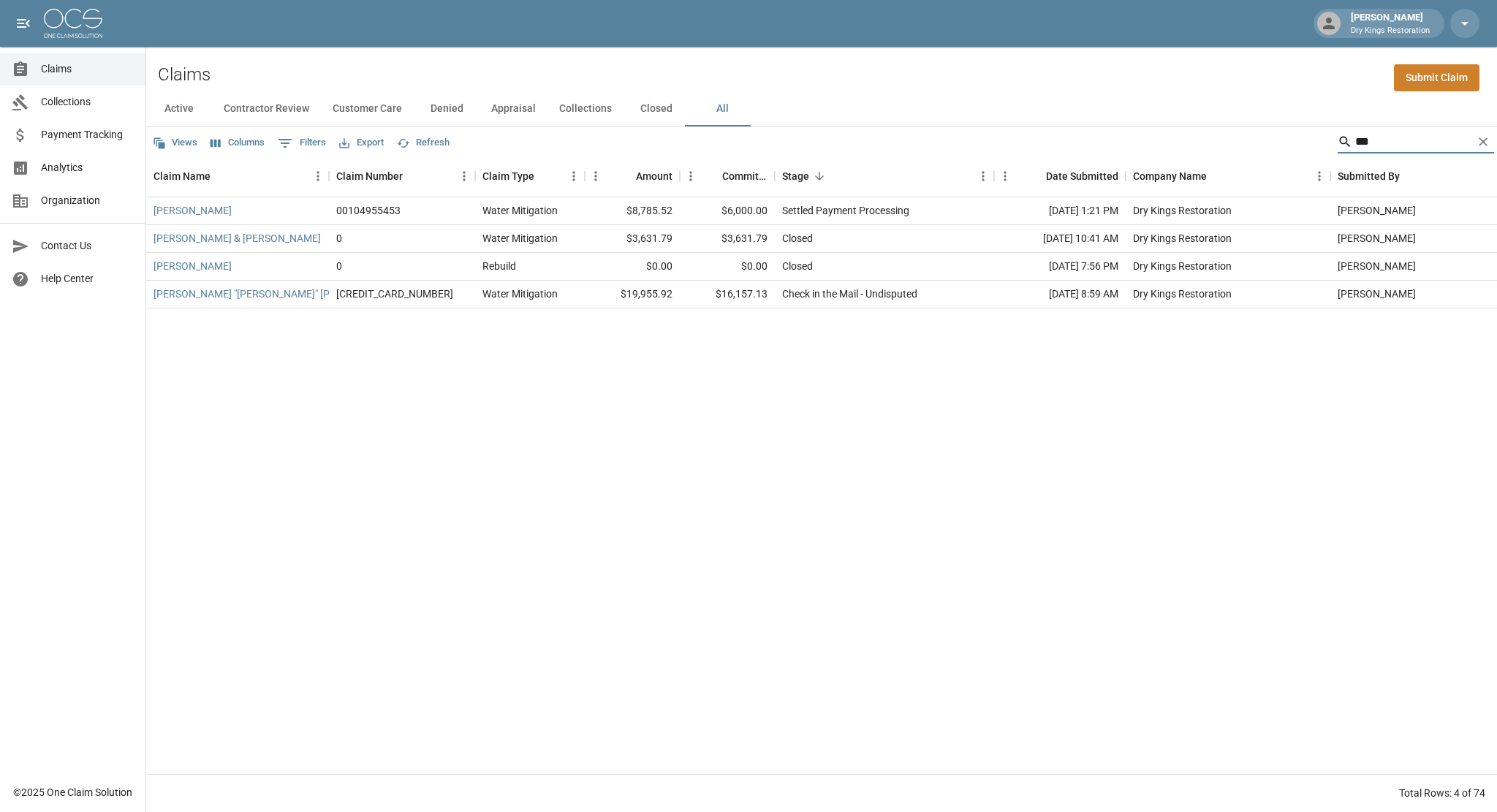
click at [1359, 148] on input "***" at bounding box center [1413, 141] width 117 height 24
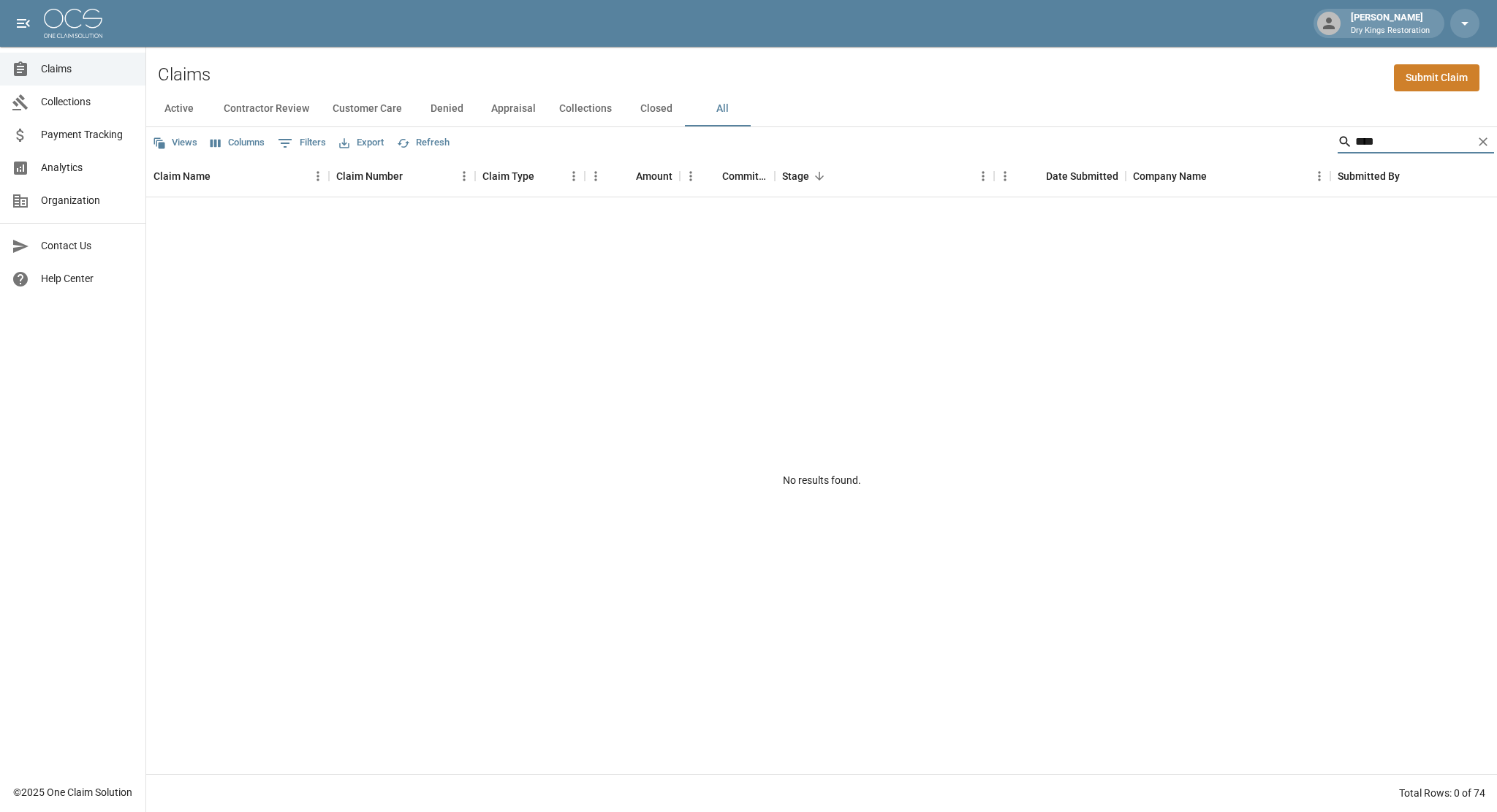
type input "****"
click at [1485, 138] on icon "Clear" at bounding box center [1482, 141] width 14 height 14
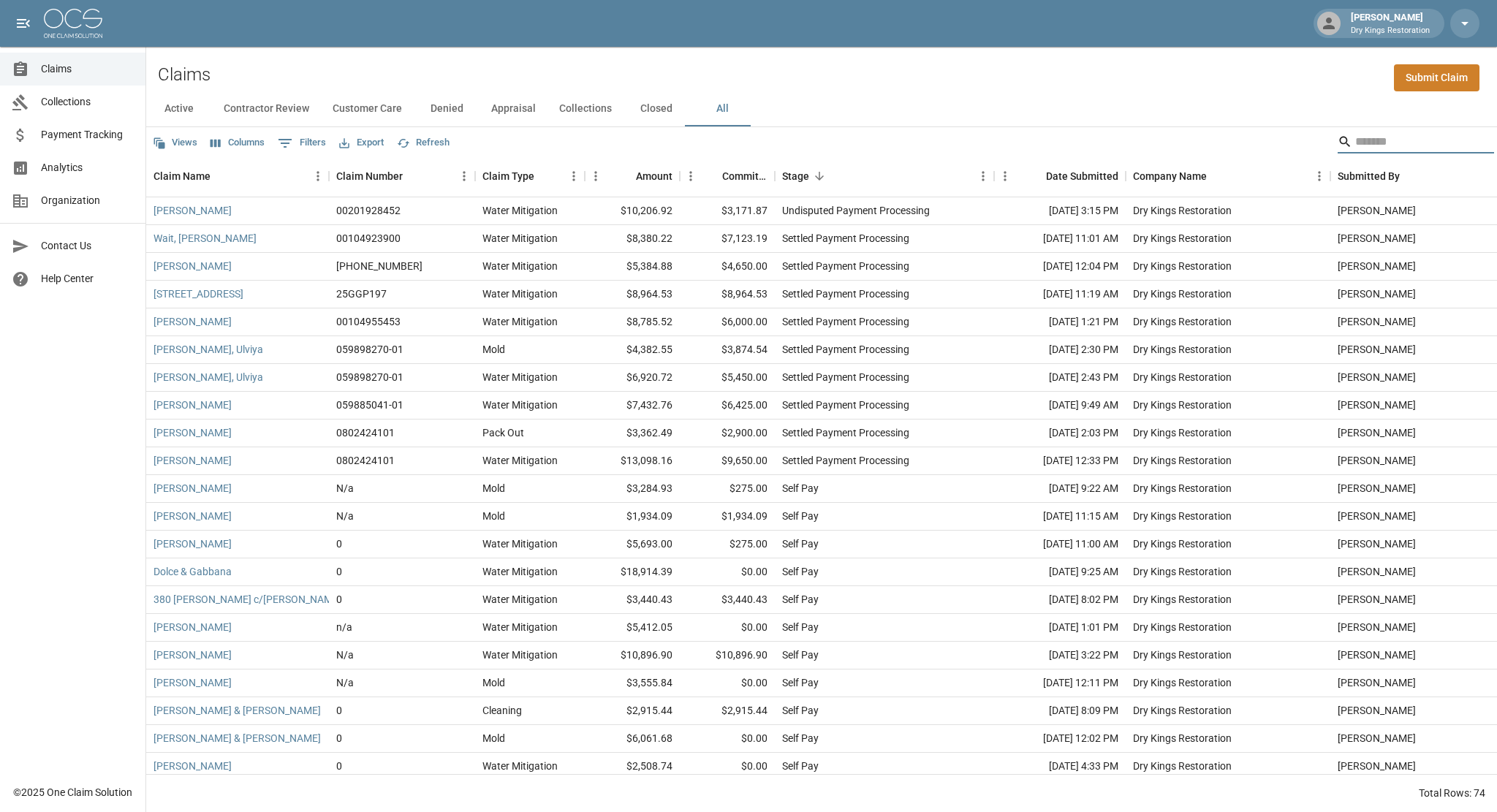
click at [1420, 143] on input "Search" at bounding box center [1413, 141] width 117 height 24
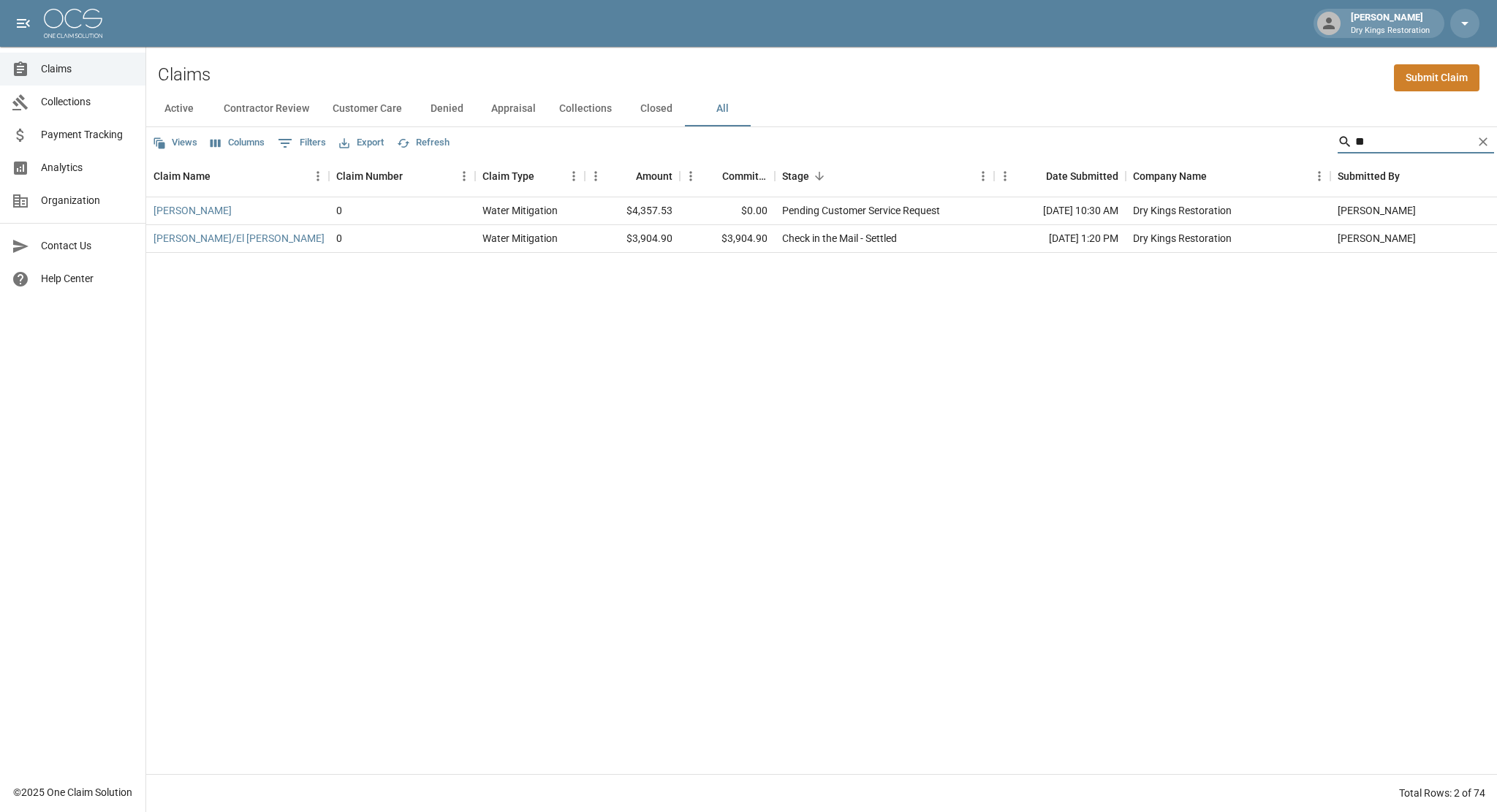
type input "*"
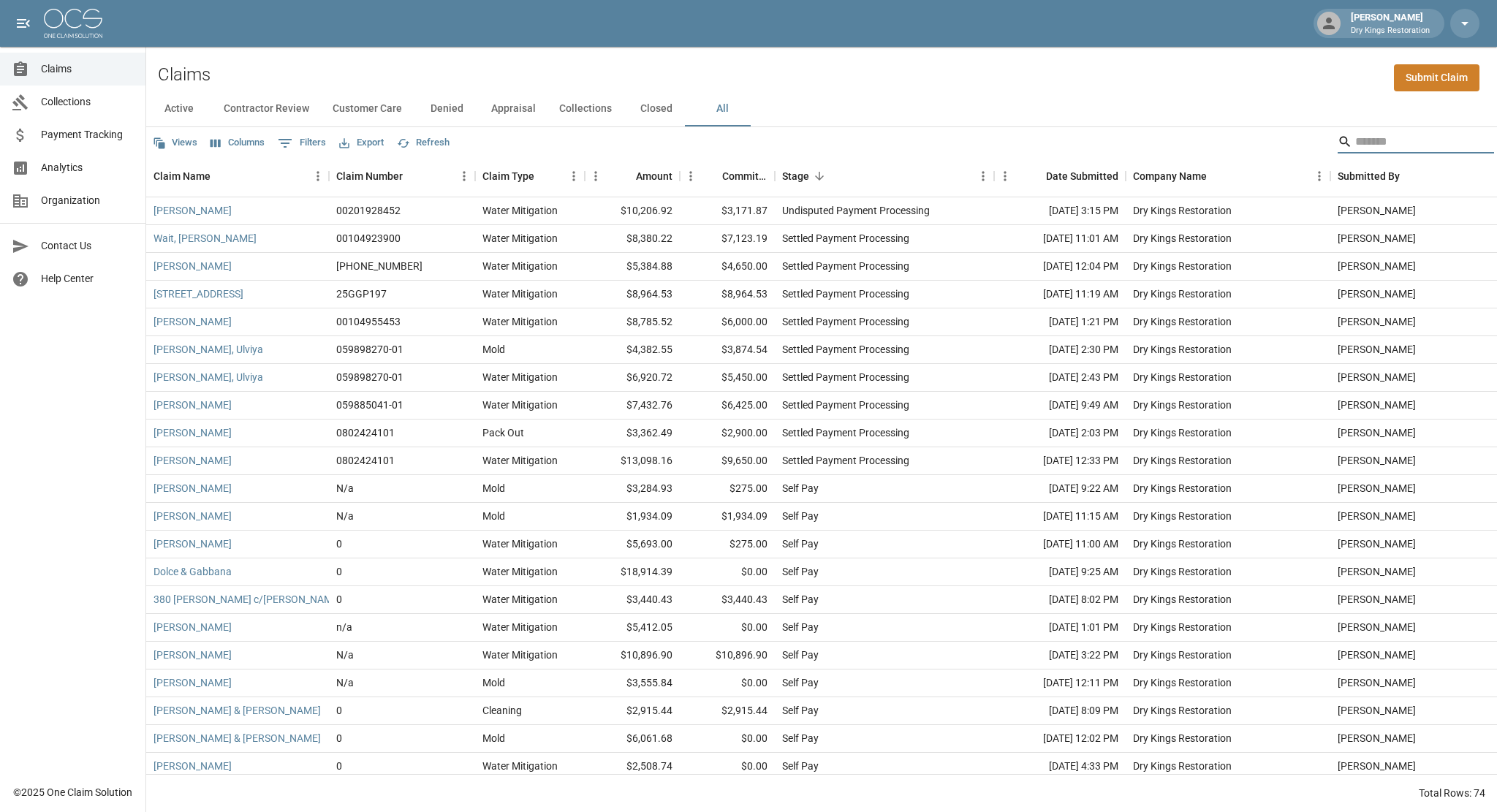
click at [724, 110] on button "All" at bounding box center [721, 108] width 65 height 35
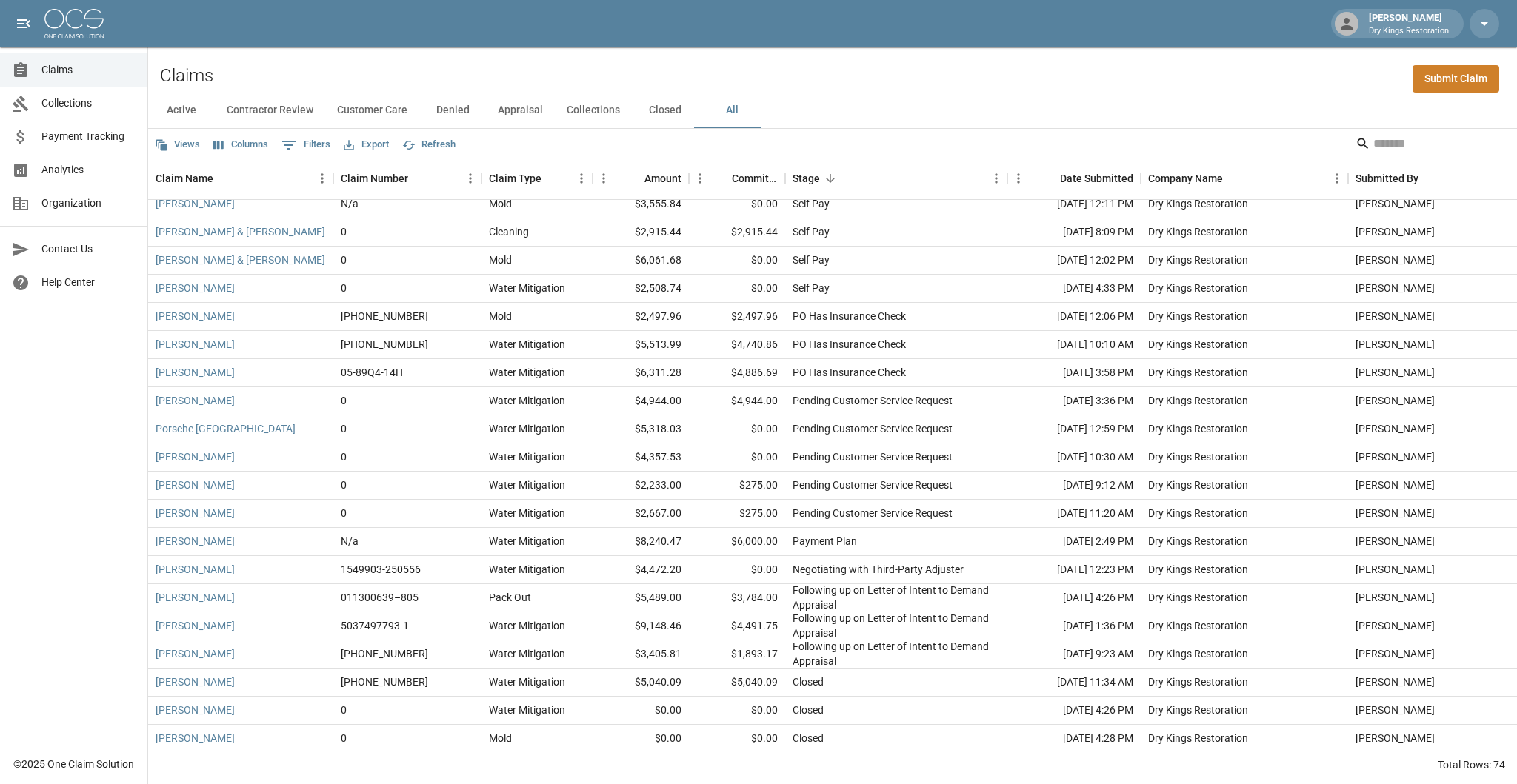
scroll to position [493, 0]
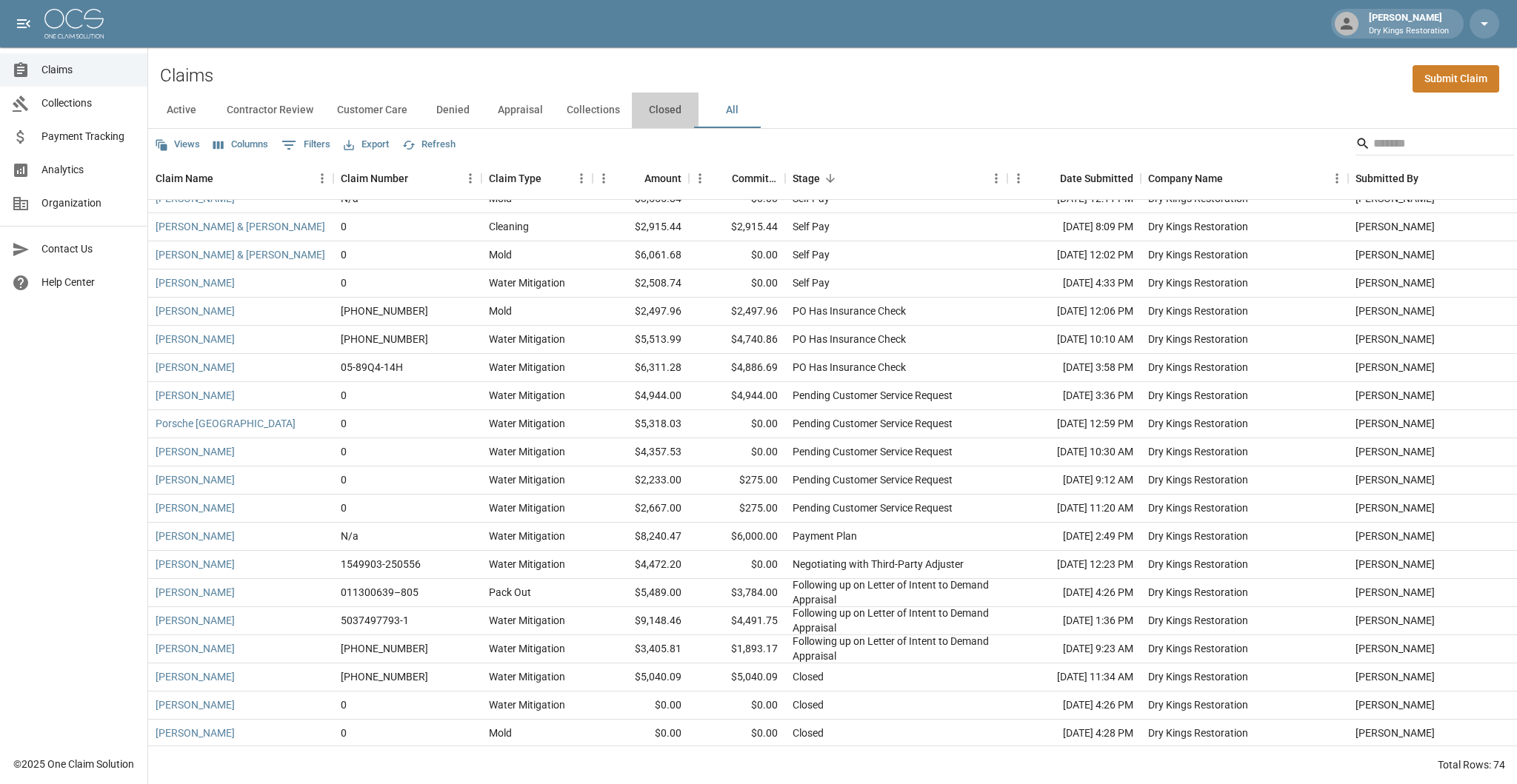
click at [662, 101] on button "Closed" at bounding box center [664, 109] width 66 height 36
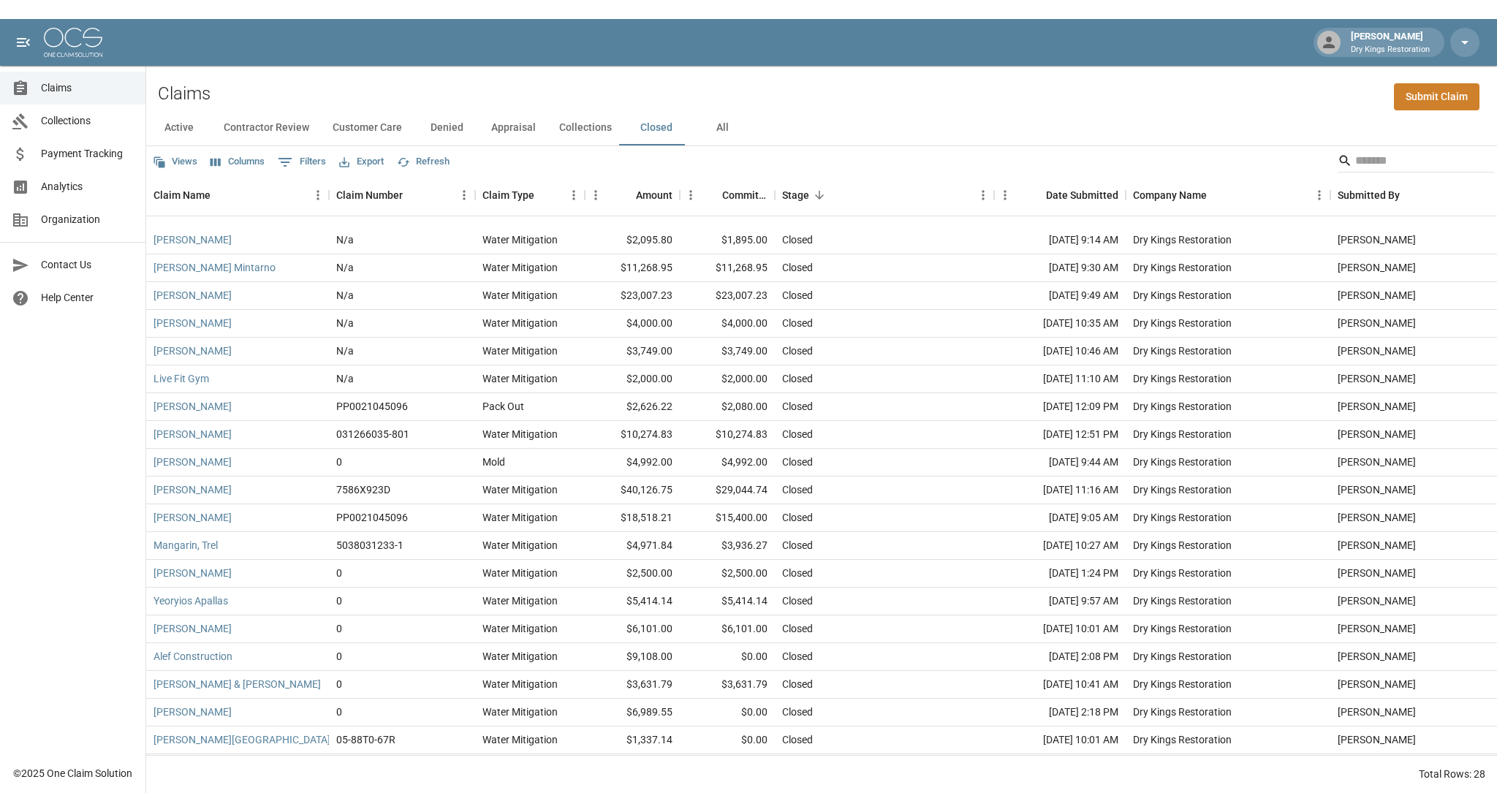
scroll to position [70, 0]
